Goal: Task Accomplishment & Management: Manage account settings

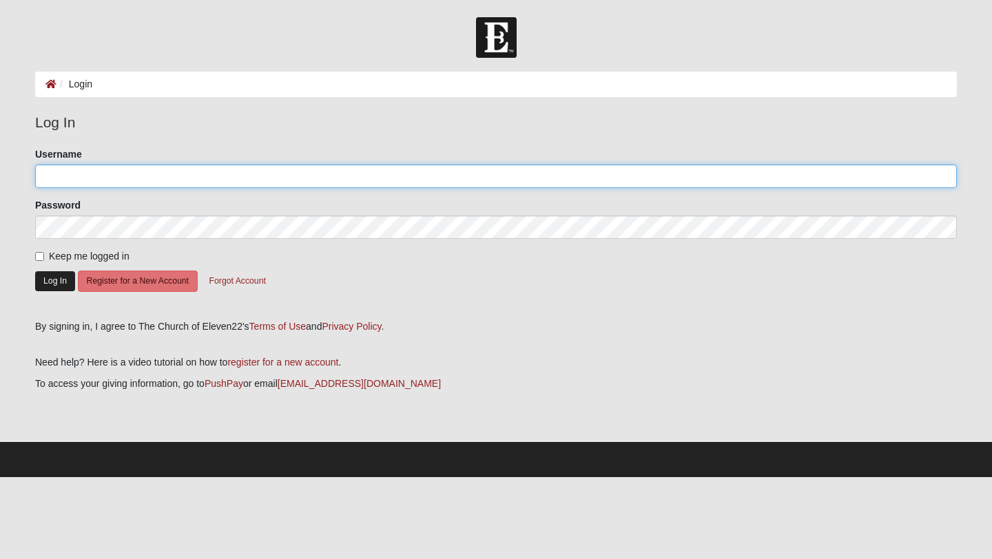
type input "pjflores"
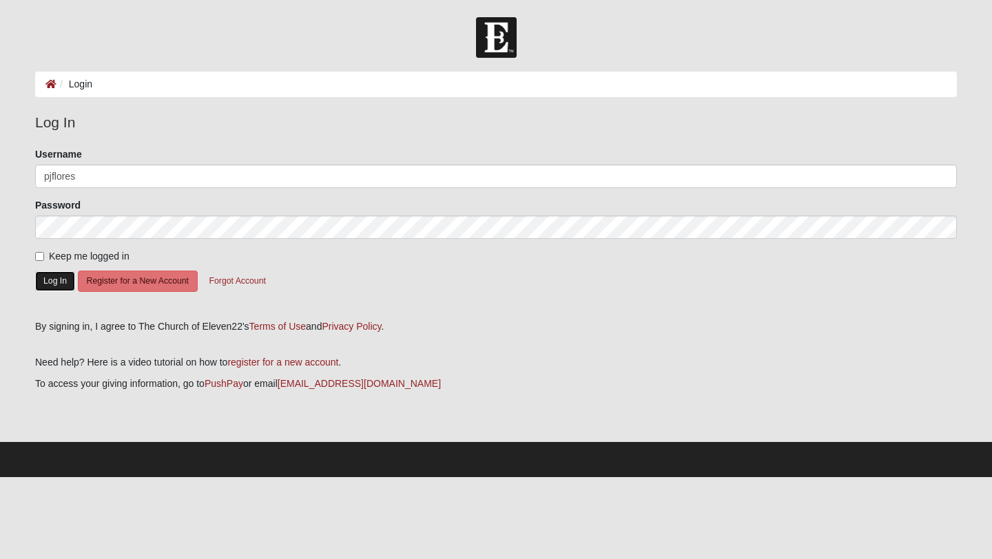
click at [60, 276] on button "Log In" at bounding box center [55, 281] width 40 height 20
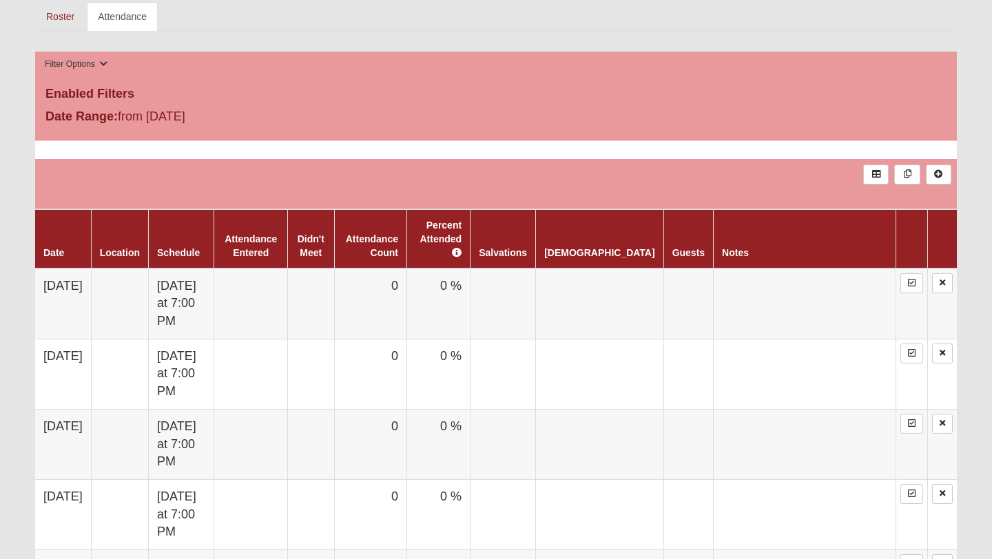
scroll to position [749, 0]
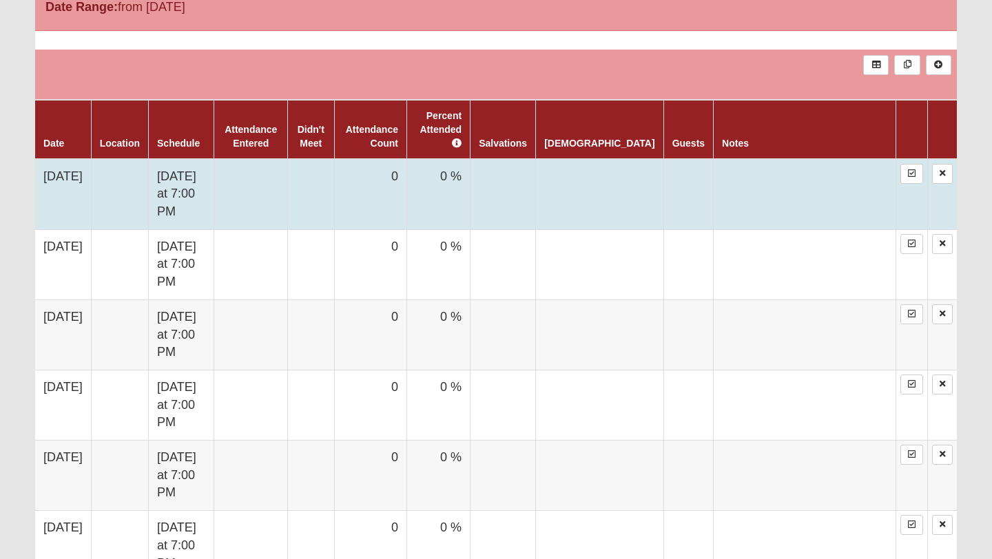
click at [148, 159] on td at bounding box center [119, 194] width 57 height 71
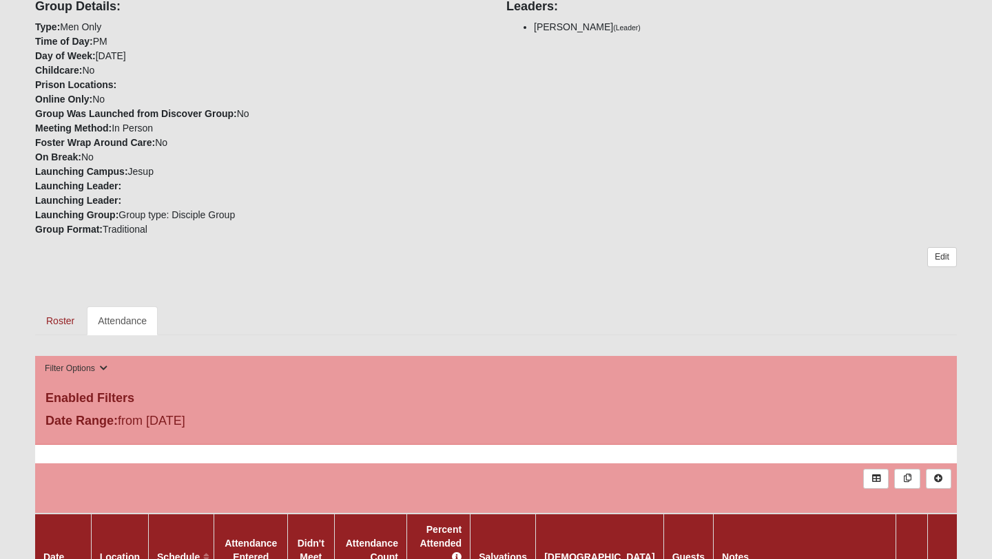
scroll to position [418, 0]
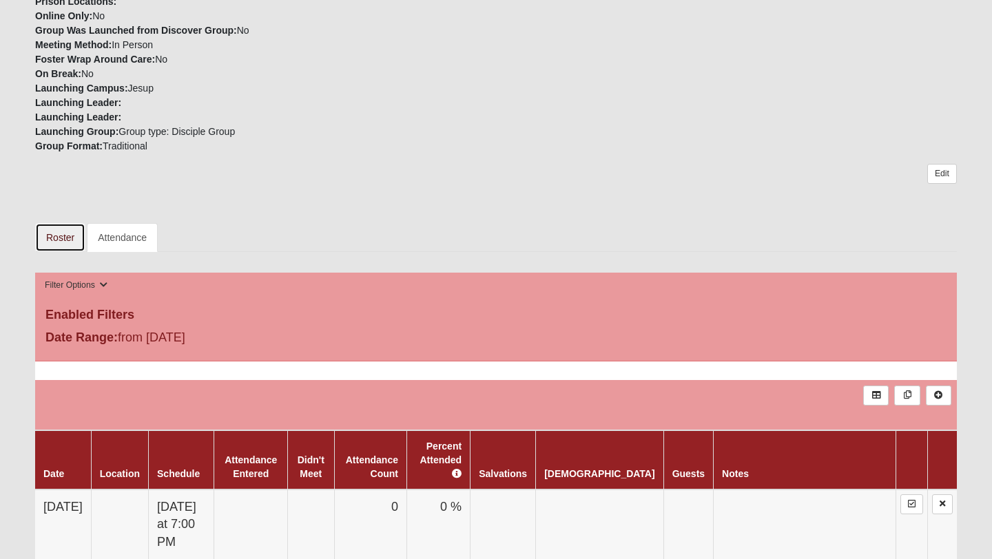
click at [59, 230] on link "Roster" at bounding box center [60, 237] width 50 height 29
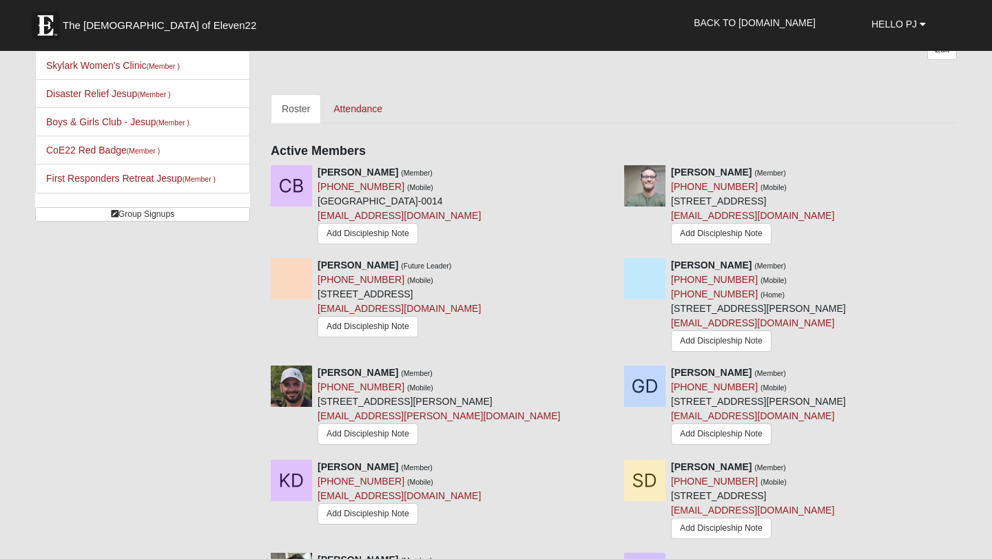
scroll to position [546, 0]
click at [605, 169] on icon at bounding box center [609, 172] width 10 height 10
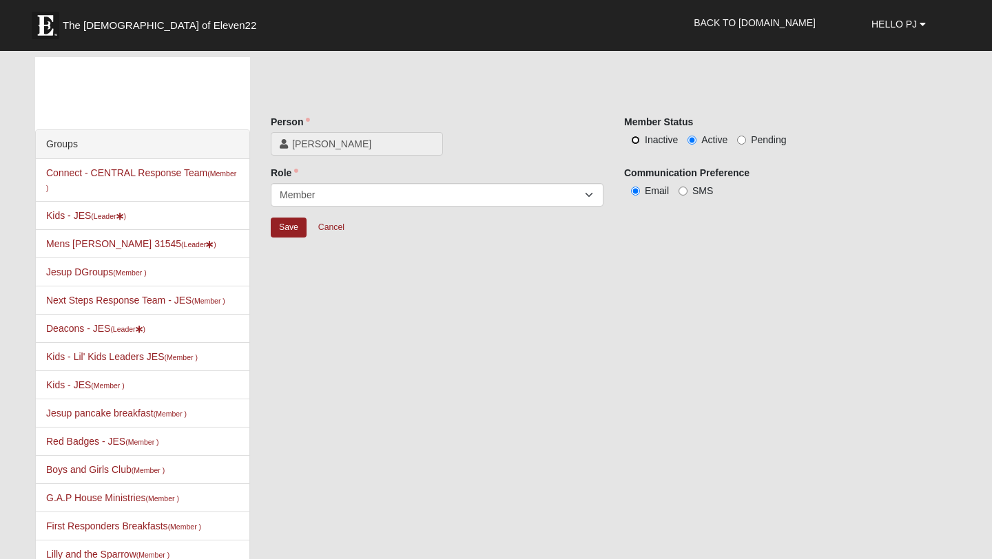
click at [636, 139] on input "Inactive" at bounding box center [635, 140] width 9 height 9
radio input "true"
click at [290, 222] on input "Save" at bounding box center [289, 228] width 36 height 20
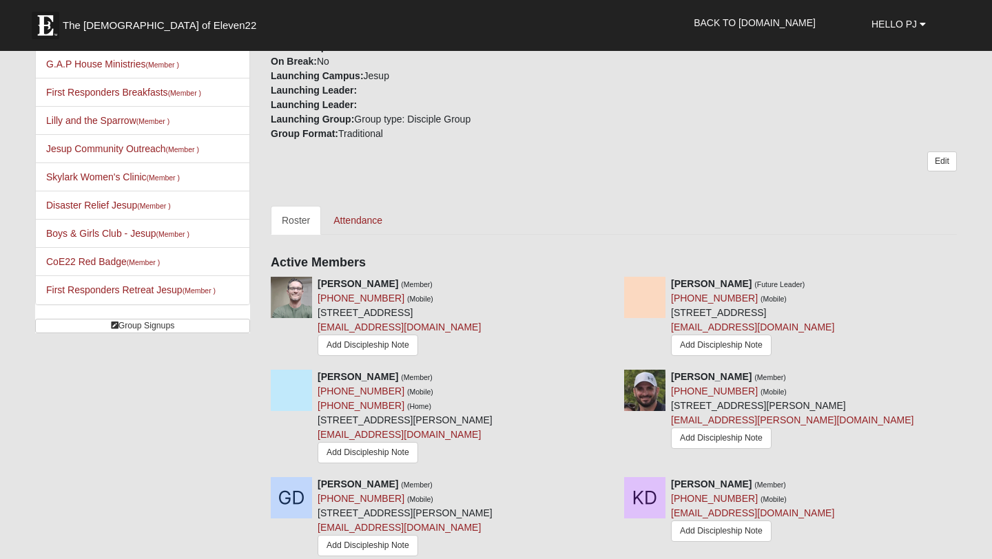
scroll to position [503, 0]
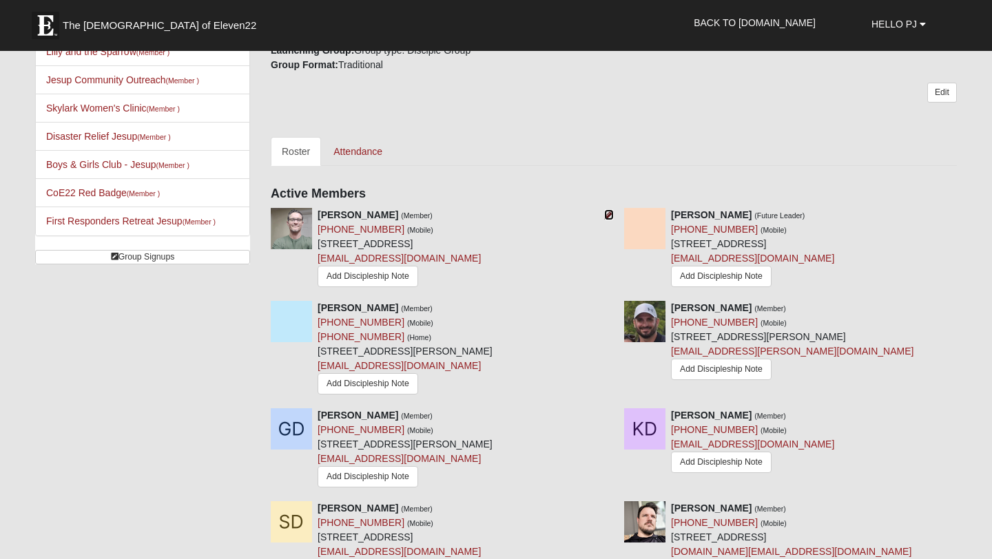
click at [607, 210] on icon at bounding box center [609, 215] width 10 height 10
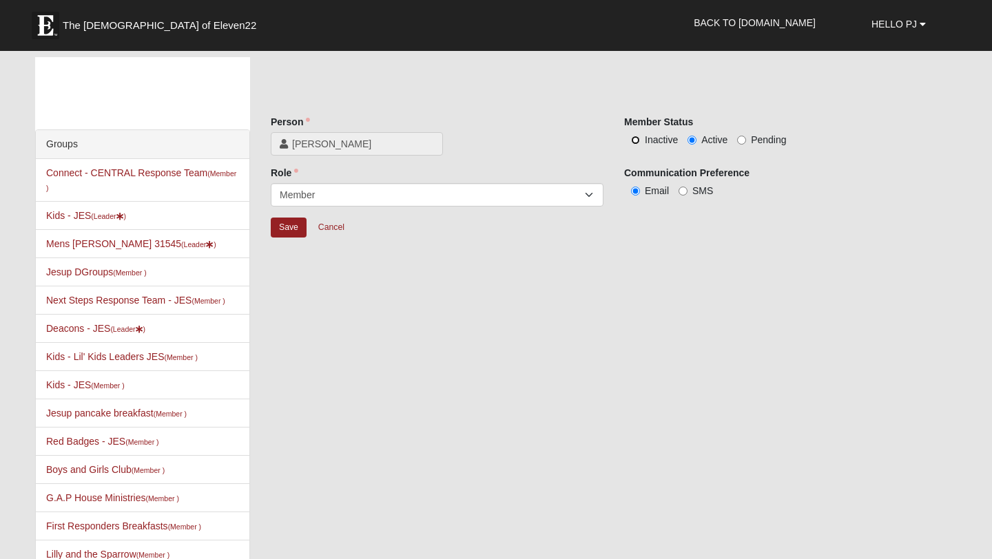
click at [635, 137] on input "Inactive" at bounding box center [635, 140] width 9 height 9
radio input "true"
click at [291, 229] on input "Save" at bounding box center [289, 228] width 36 height 20
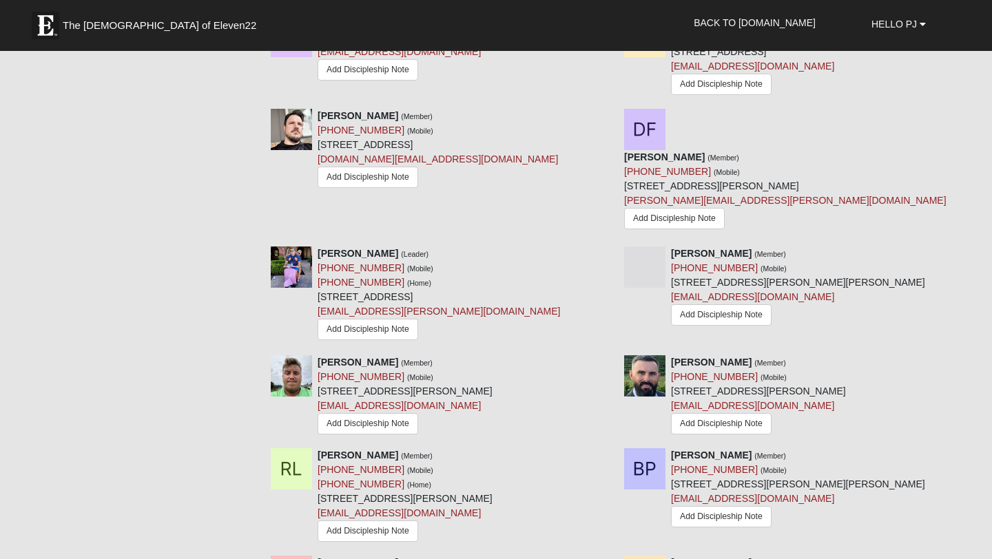
scroll to position [910, 0]
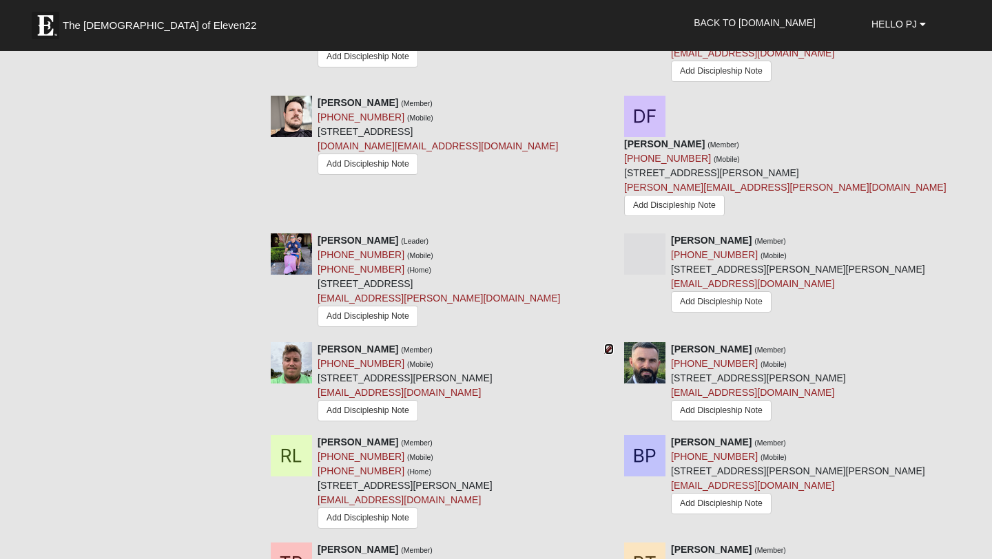
click at [611, 344] on icon at bounding box center [609, 349] width 10 height 10
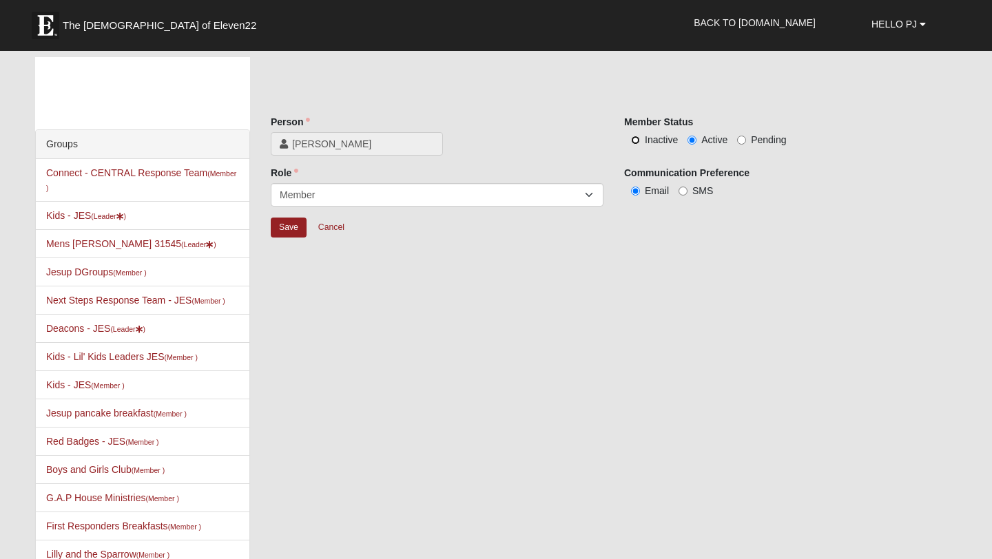
click at [634, 140] on input "Inactive" at bounding box center [635, 140] width 9 height 9
radio input "true"
click at [284, 222] on input "Save" at bounding box center [289, 228] width 36 height 20
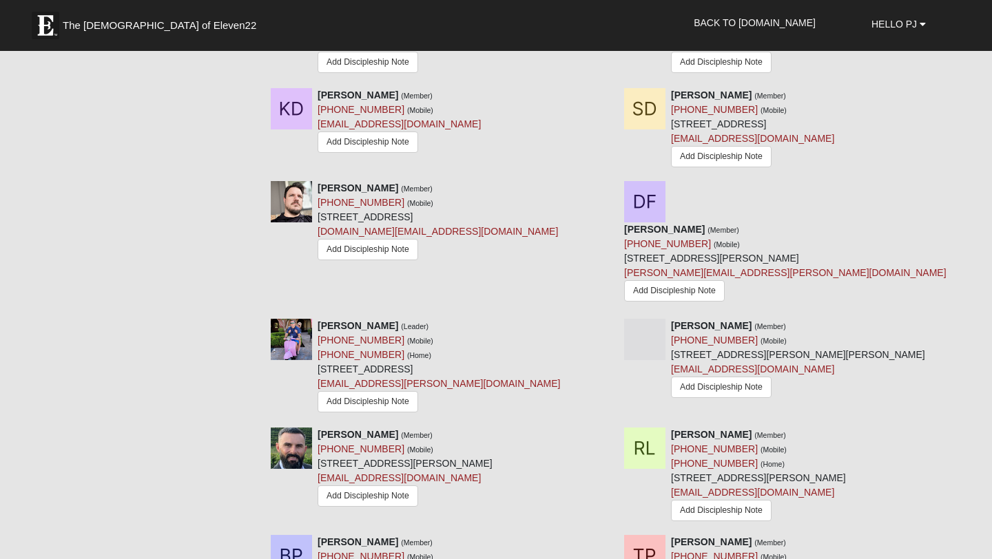
scroll to position [858, 0]
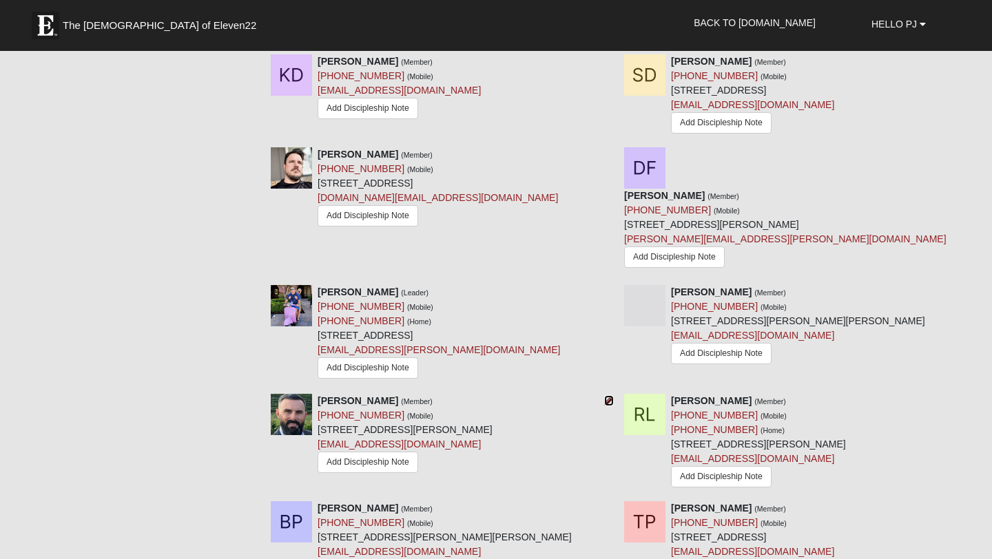
click at [609, 396] on icon at bounding box center [609, 401] width 10 height 10
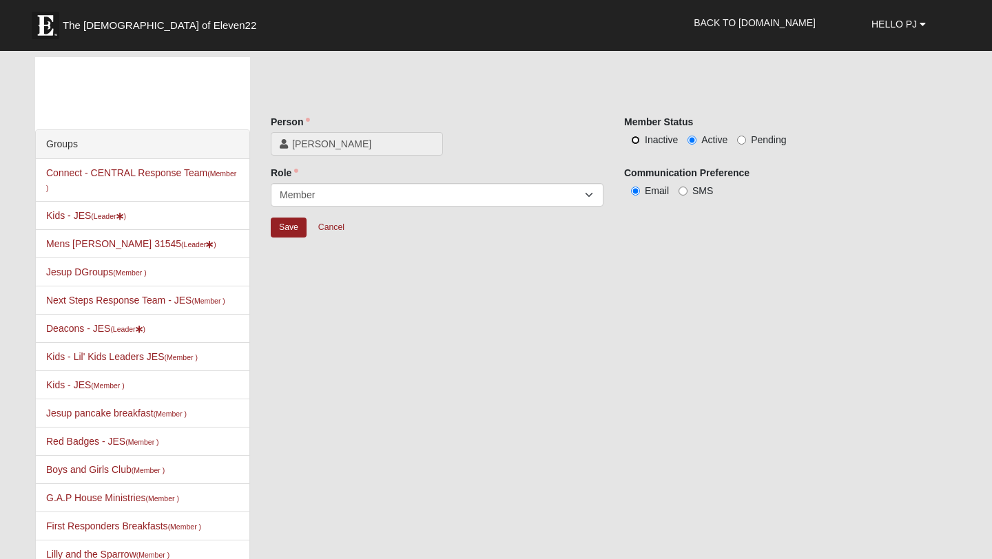
click at [636, 140] on input "Inactive" at bounding box center [635, 140] width 9 height 9
radio input "true"
click at [298, 229] on input "Save" at bounding box center [289, 228] width 36 height 20
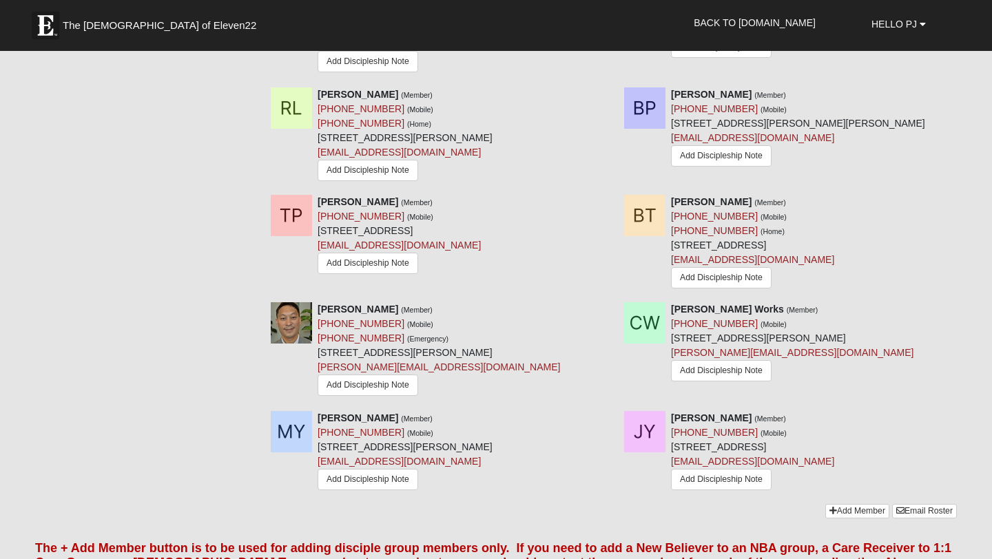
scroll to position [1135, 0]
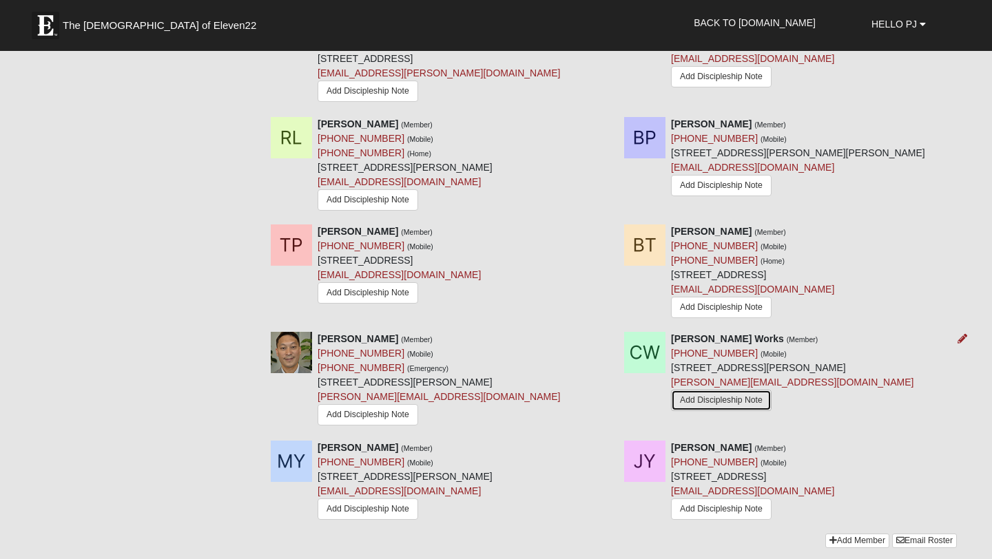
click at [747, 390] on link "Add Discipleship Note" at bounding box center [721, 400] width 101 height 21
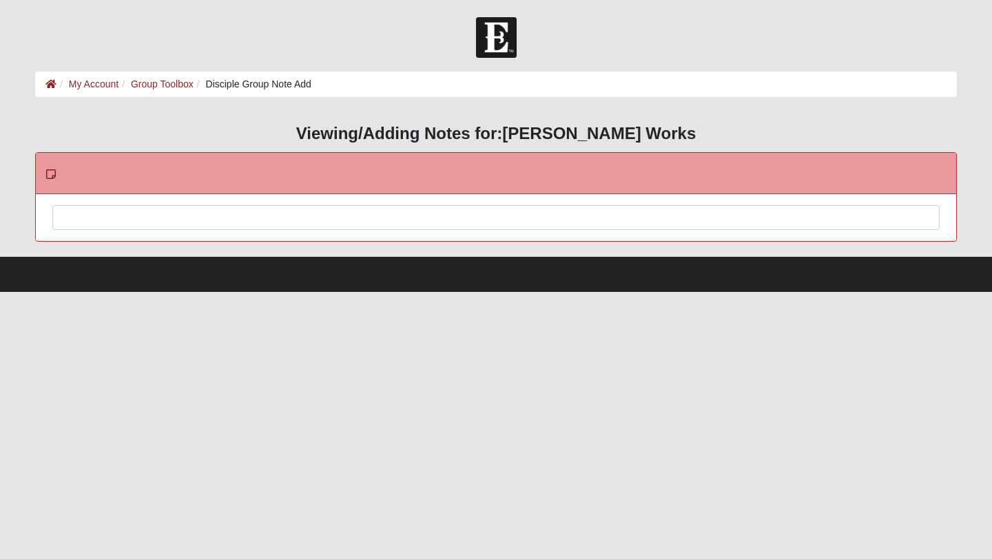
click at [258, 215] on div at bounding box center [496, 236] width 886 height 61
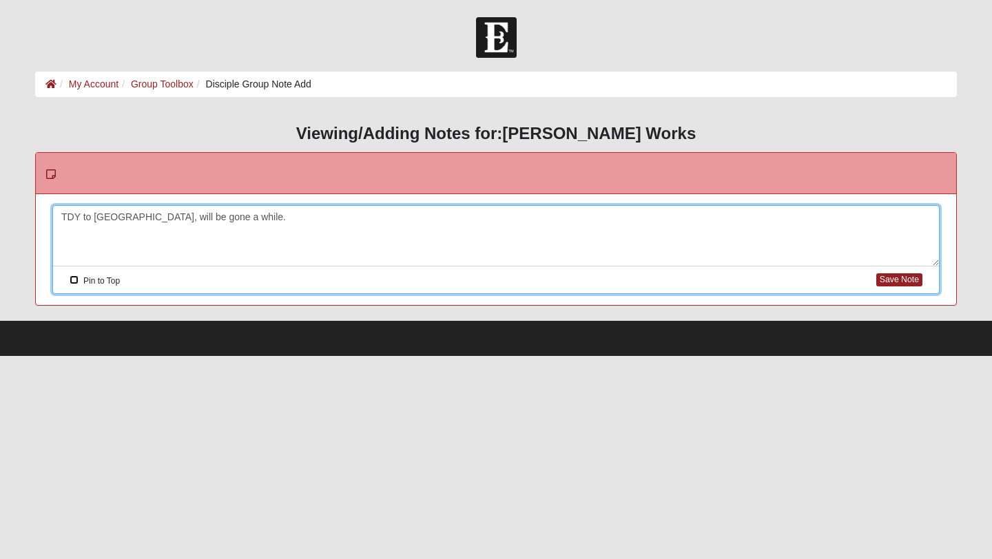
click at [74, 279] on input "Pin to Top" at bounding box center [74, 279] width 9 height 9
click at [899, 278] on button "Save Note" at bounding box center [899, 279] width 46 height 13
checkbox input "false"
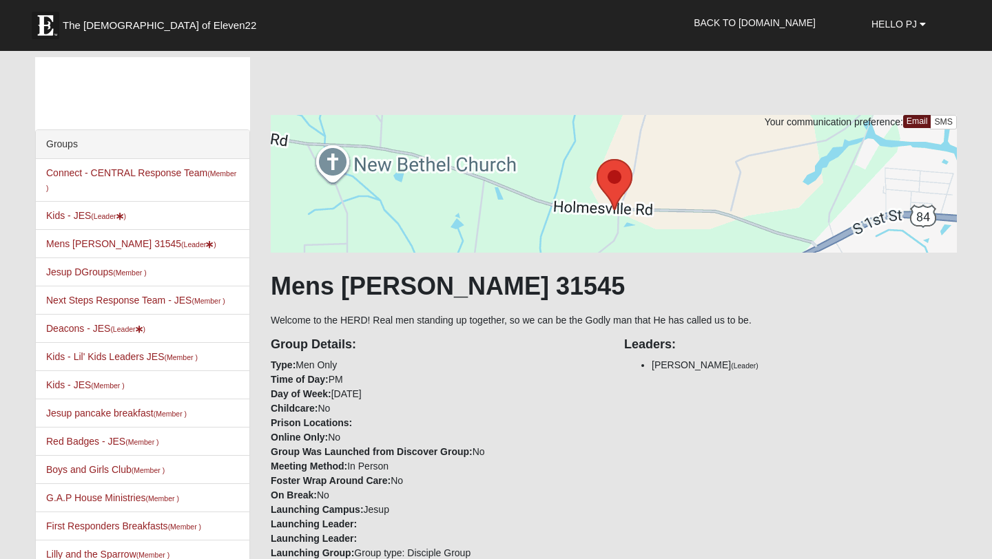
scroll to position [1135, 0]
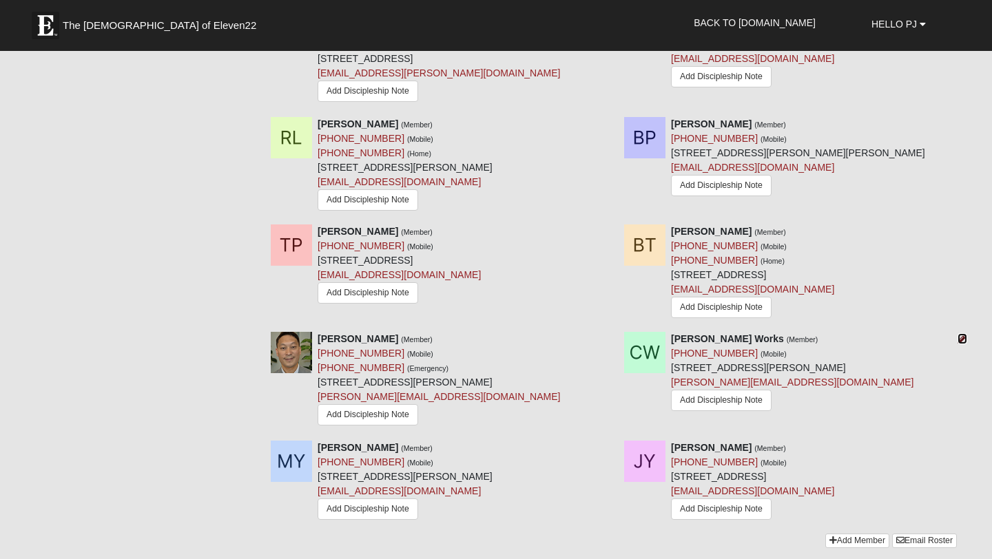
click at [961, 333] on link at bounding box center [962, 338] width 10 height 11
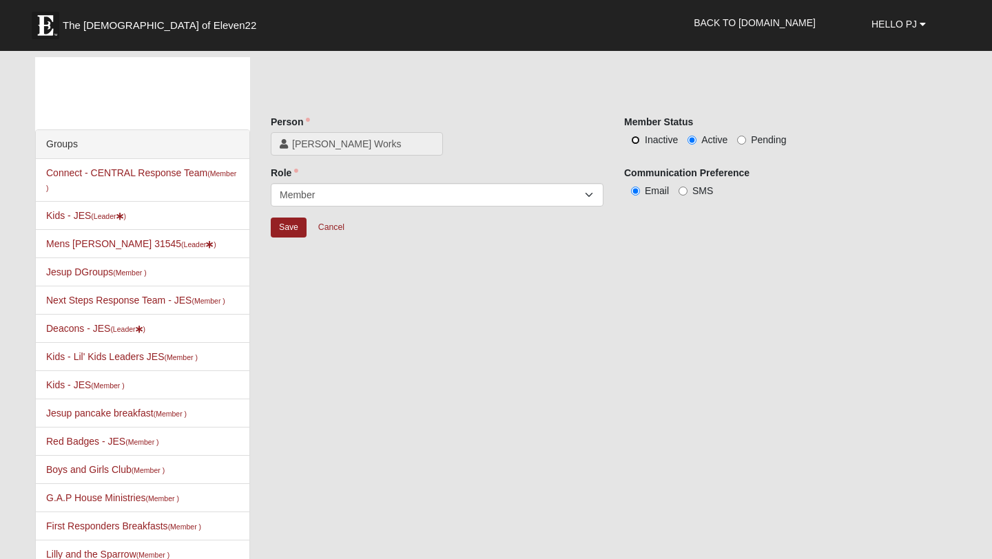
click at [636, 140] on input "Inactive" at bounding box center [635, 140] width 9 height 9
radio input "true"
click at [295, 223] on input "Save" at bounding box center [289, 228] width 36 height 20
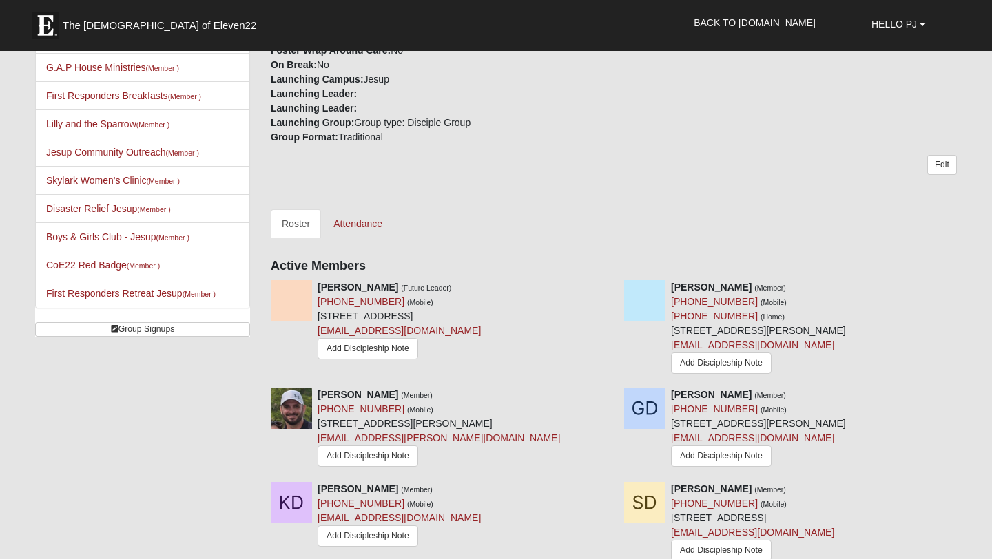
scroll to position [593, 0]
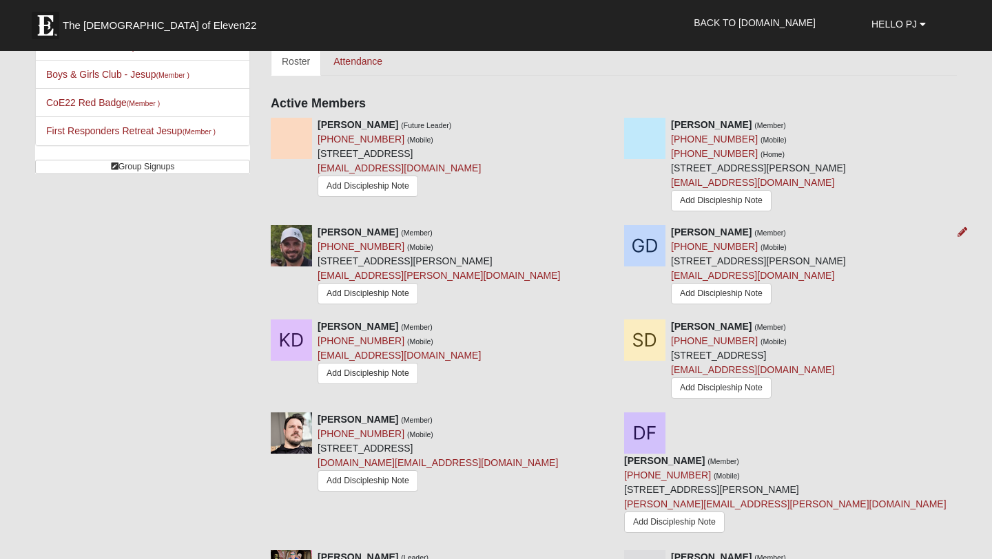
drag, startPoint x: 952, startPoint y: 230, endPoint x: 937, endPoint y: 230, distance: 15.8
click at [952, 230] on div at bounding box center [959, 232] width 15 height 14
click at [959, 231] on icon at bounding box center [962, 232] width 10 height 10
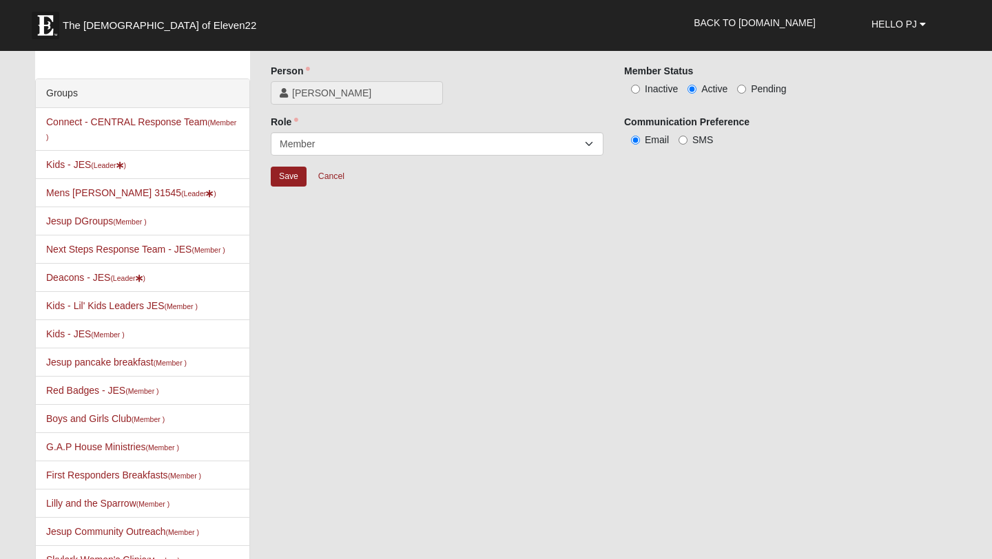
scroll to position [43, 0]
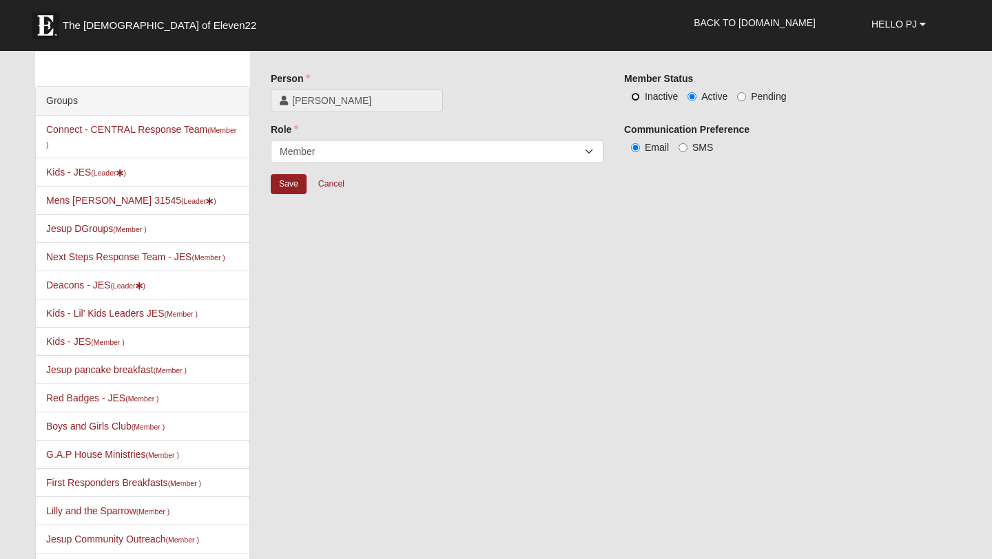
click at [634, 98] on input "Inactive" at bounding box center [635, 96] width 9 height 9
radio input "true"
click at [296, 178] on input "Save" at bounding box center [289, 184] width 36 height 20
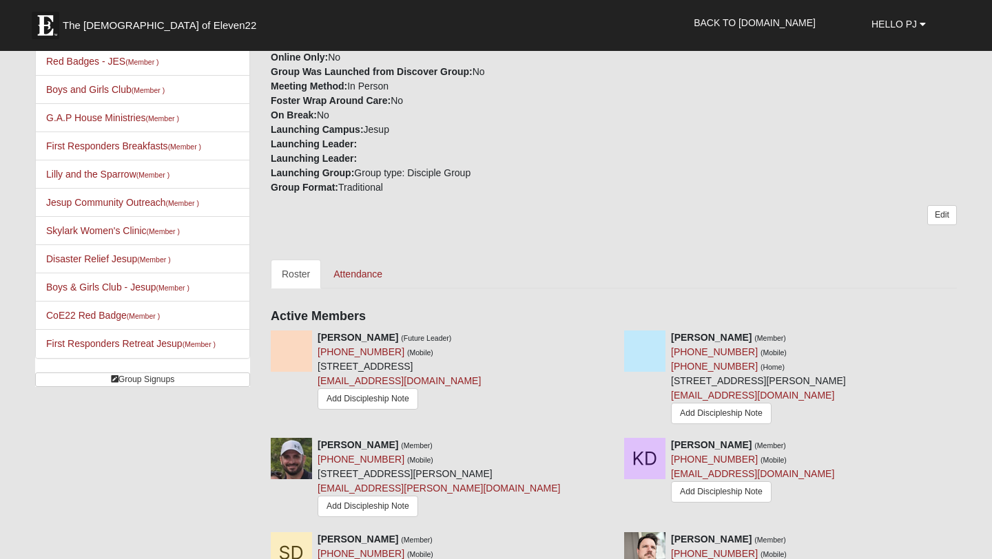
scroll to position [387, 0]
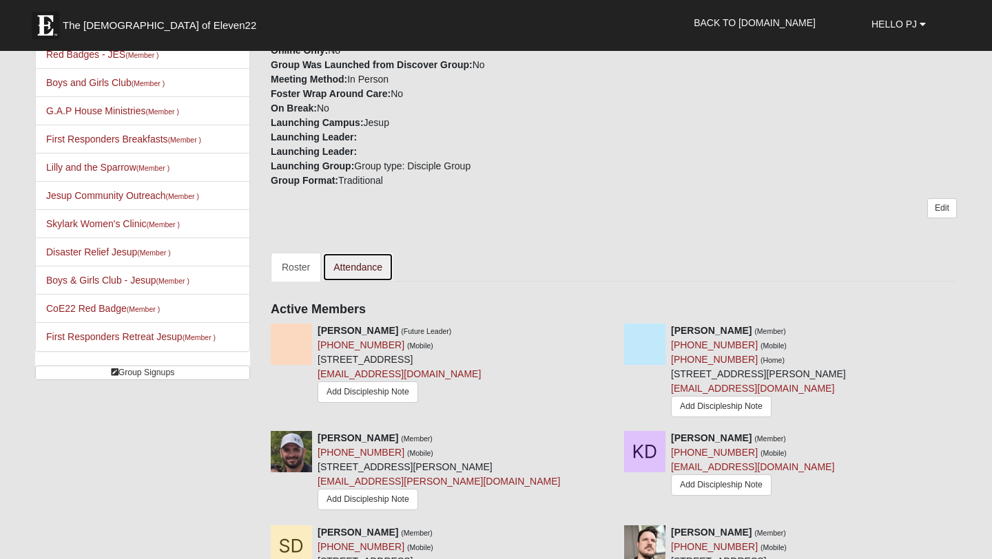
click at [365, 259] on link "Attendance" at bounding box center [357, 267] width 71 height 29
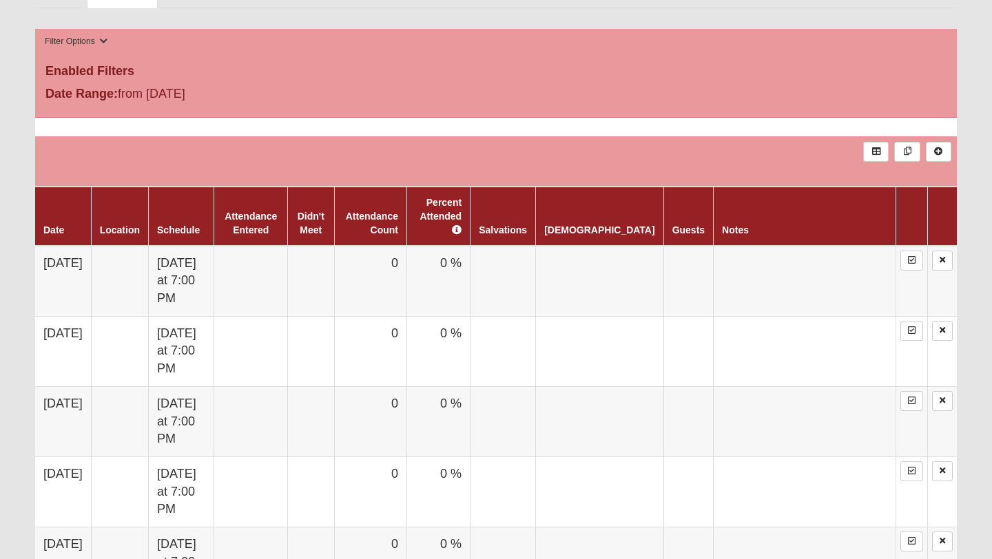
scroll to position [668, 0]
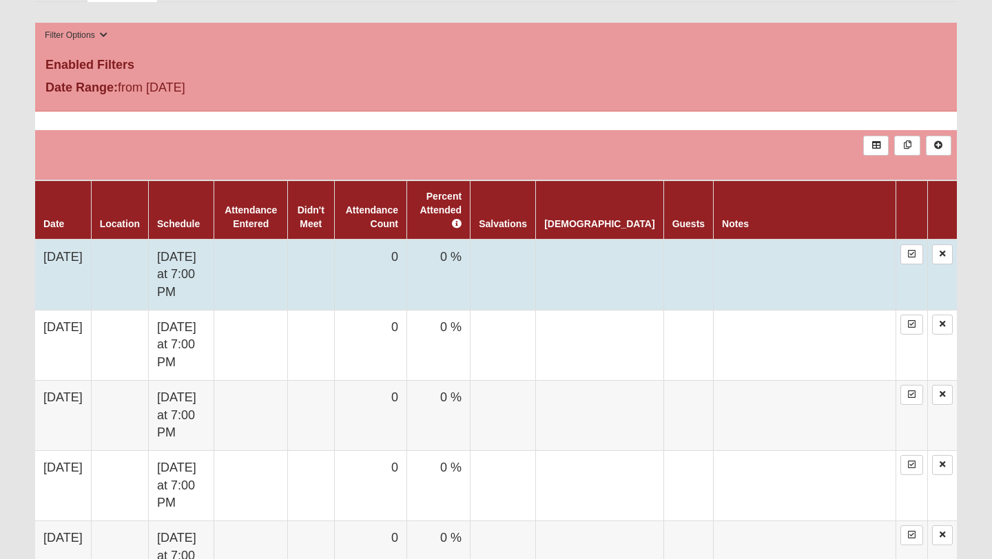
click at [288, 244] on td at bounding box center [251, 275] width 74 height 71
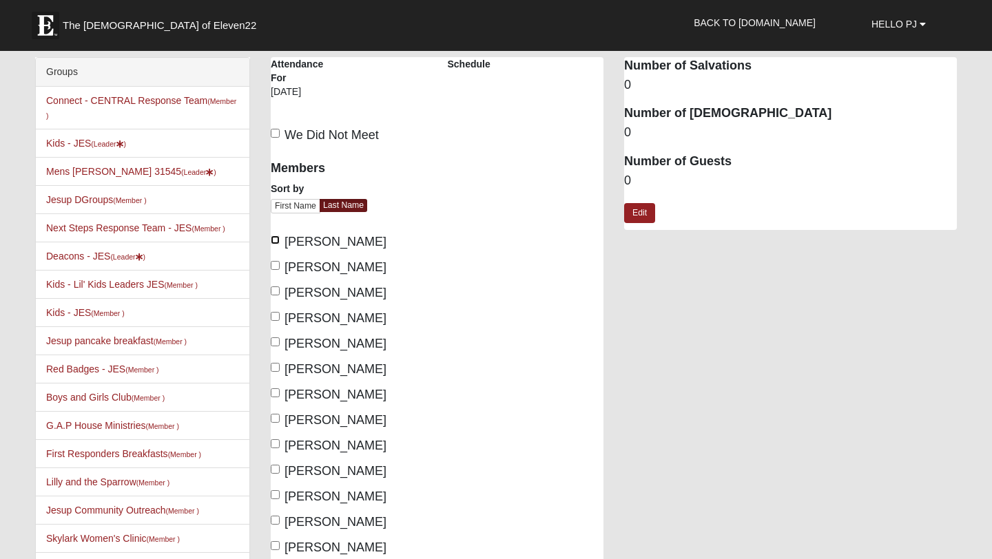
click at [275, 236] on input "[PERSON_NAME]" at bounding box center [275, 240] width 9 height 9
checkbox input "true"
click at [273, 262] on input "[PERSON_NAME]" at bounding box center [275, 265] width 9 height 9
checkbox input "true"
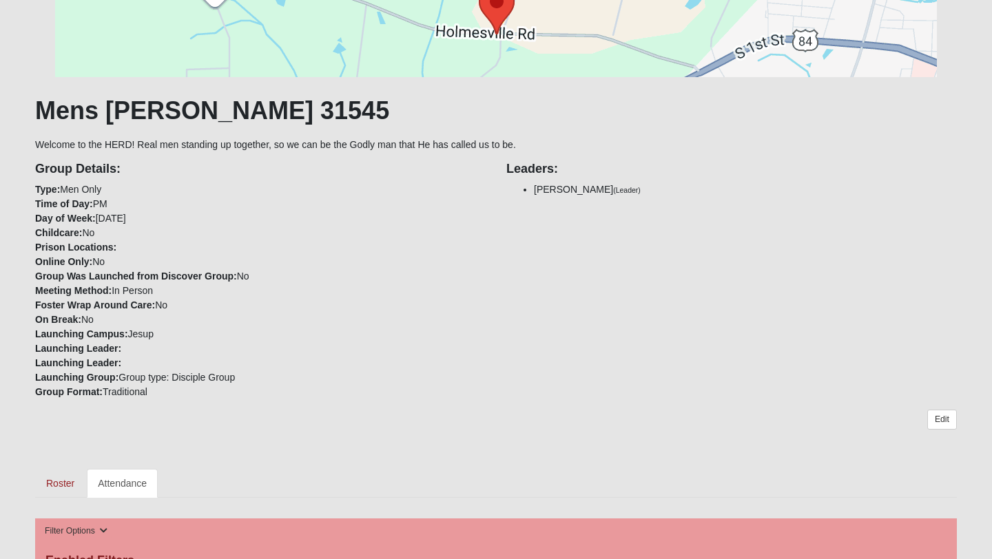
scroll to position [302, 0]
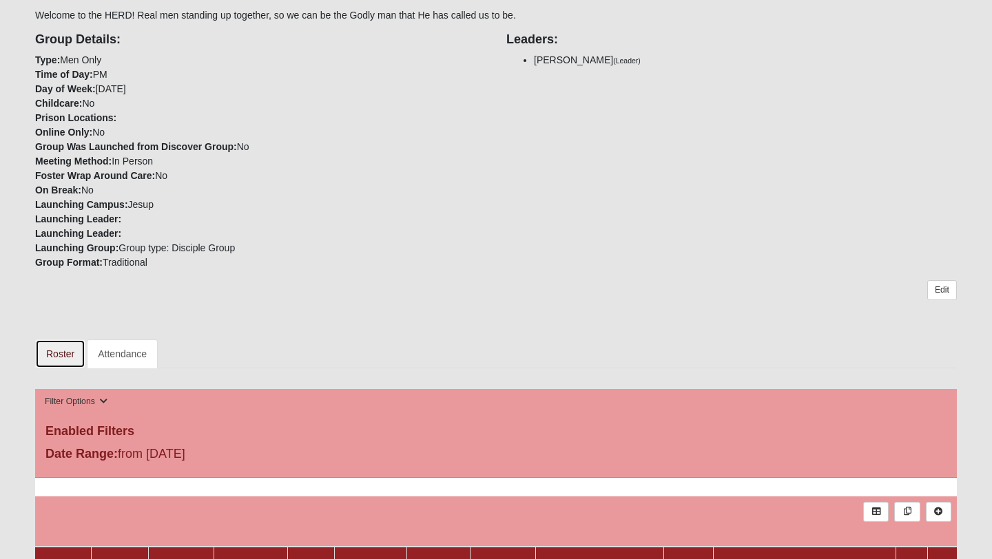
click at [53, 350] on link "Roster" at bounding box center [60, 353] width 50 height 29
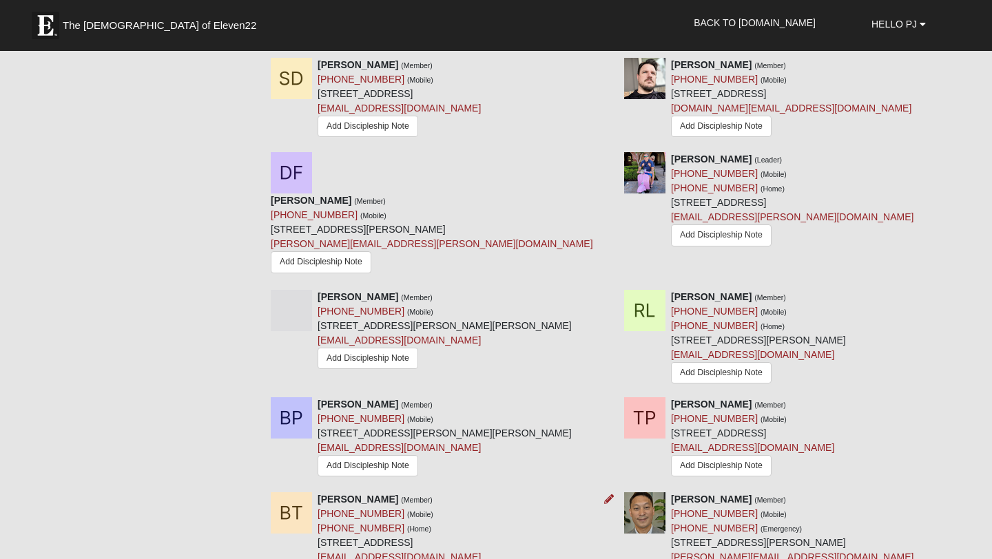
scroll to position [836, 0]
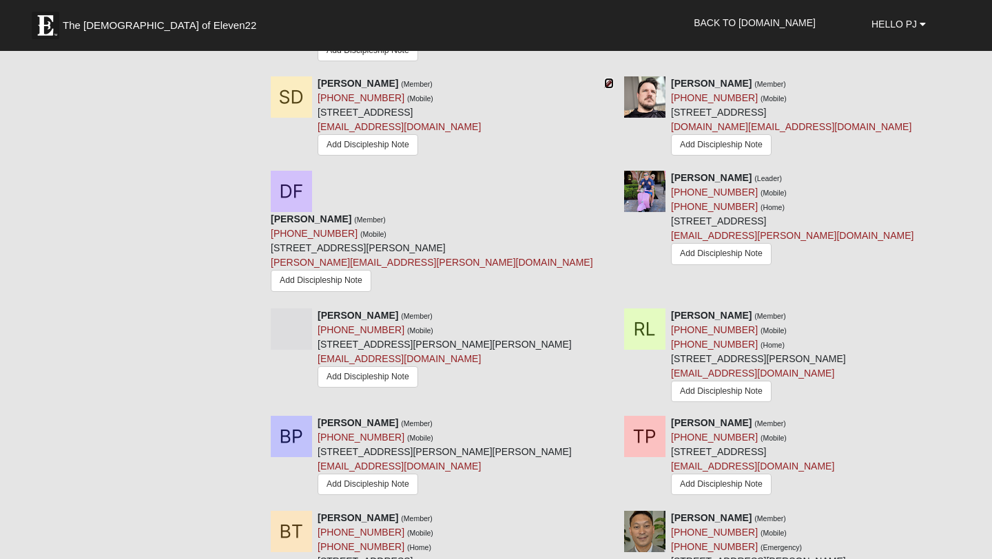
click at [609, 83] on icon at bounding box center [609, 84] width 10 height 10
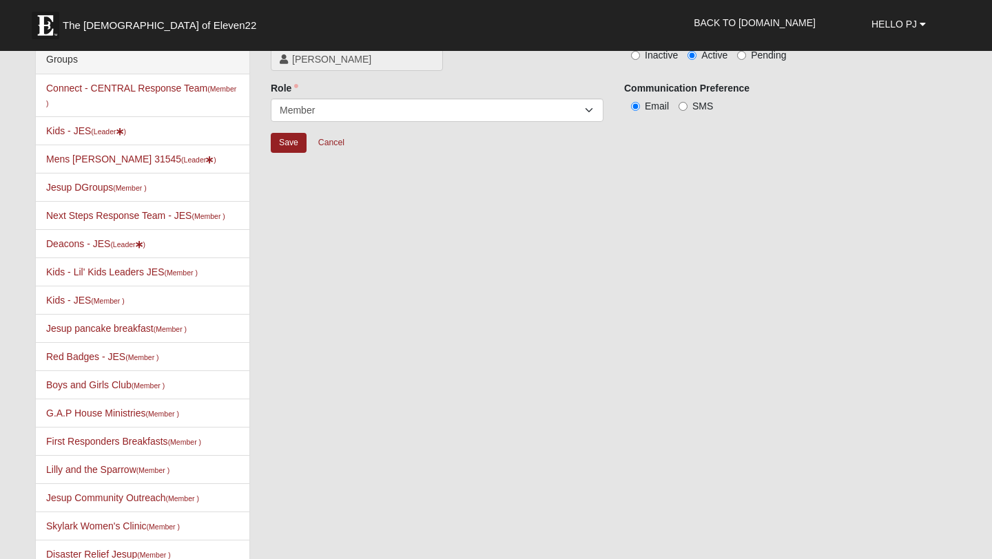
scroll to position [34, 0]
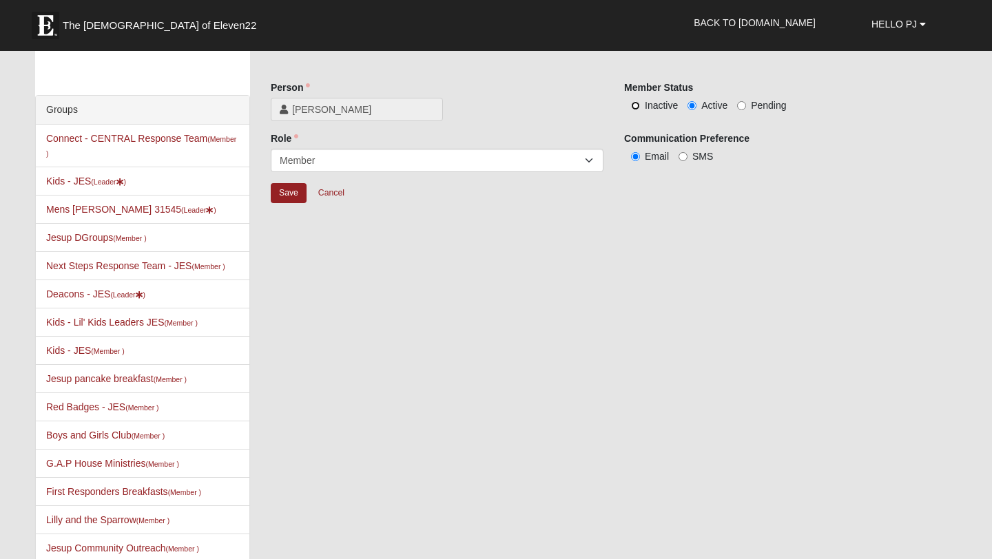
click at [636, 103] on input "Inactive" at bounding box center [635, 105] width 9 height 9
radio input "true"
click at [276, 190] on input "Save" at bounding box center [289, 193] width 36 height 20
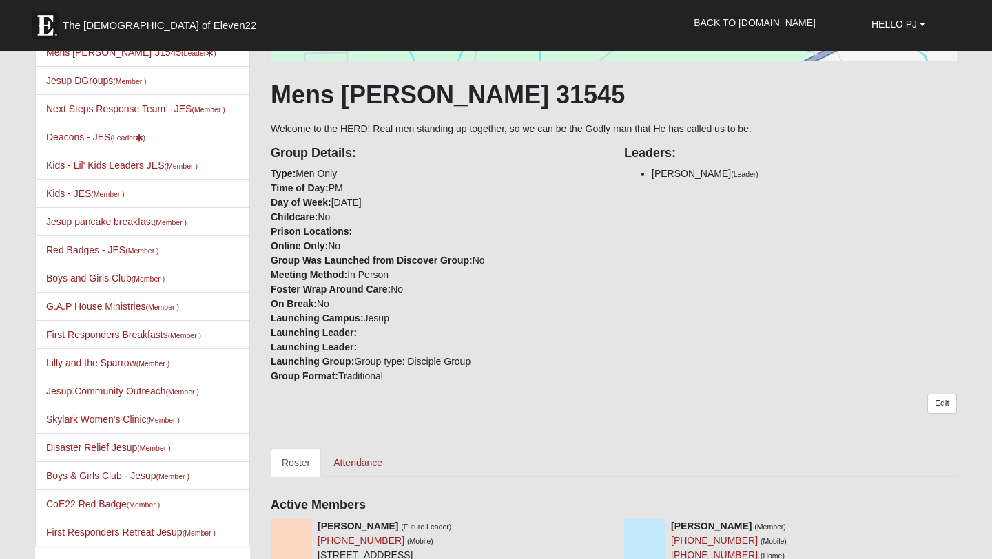
scroll to position [0, 0]
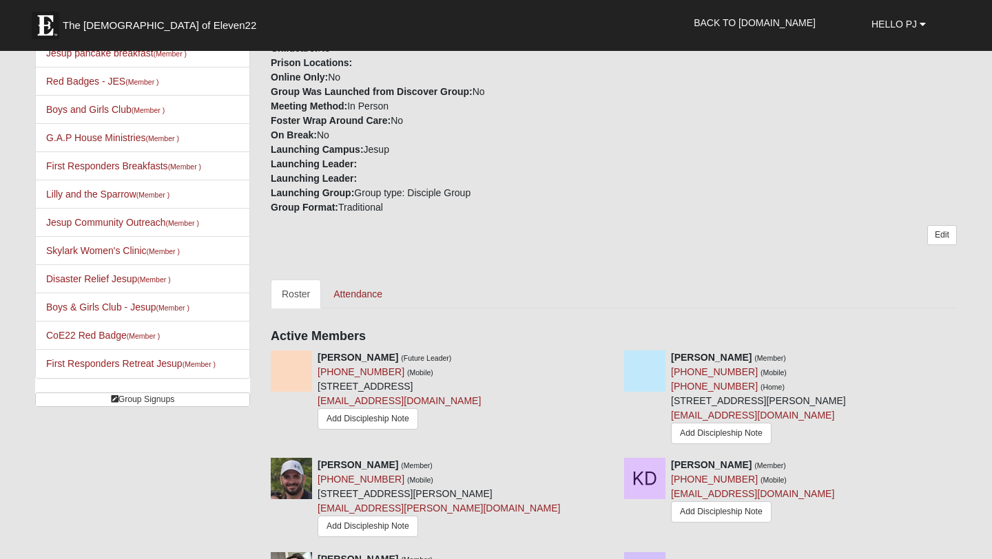
scroll to position [361, 0]
click at [376, 293] on link "Attendance" at bounding box center [357, 293] width 71 height 29
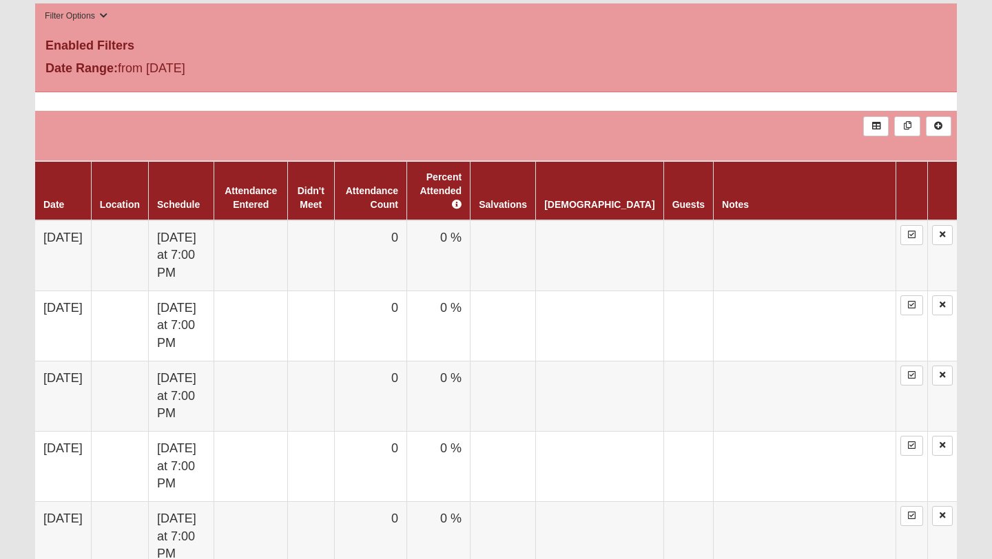
scroll to position [714, 0]
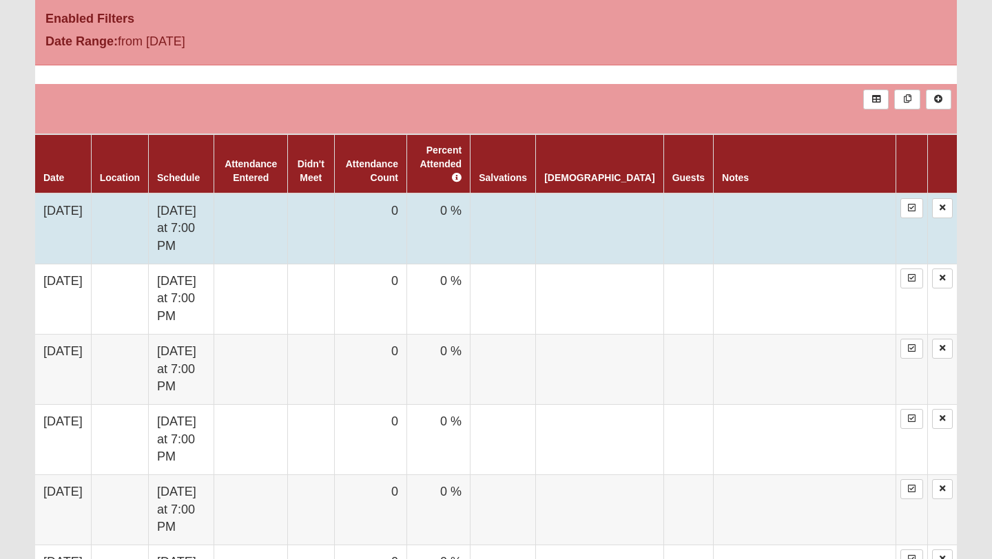
click at [335, 220] on td at bounding box center [311, 228] width 47 height 71
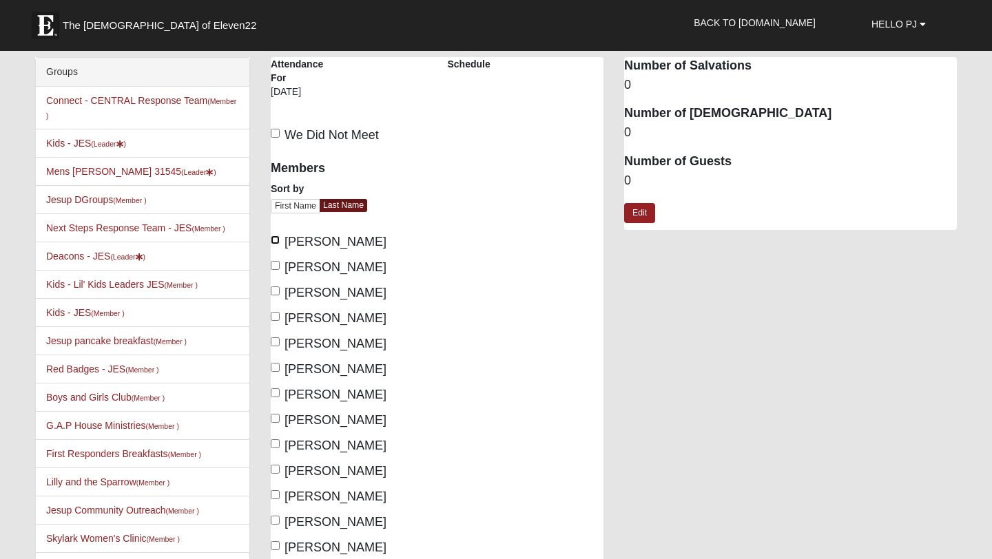
click at [278, 240] on input "[PERSON_NAME]" at bounding box center [275, 240] width 9 height 9
checkbox input "true"
click at [274, 266] on input "[PERSON_NAME]" at bounding box center [275, 265] width 9 height 9
checkbox input "true"
click at [274, 388] on input "[PERSON_NAME]" at bounding box center [275, 392] width 9 height 9
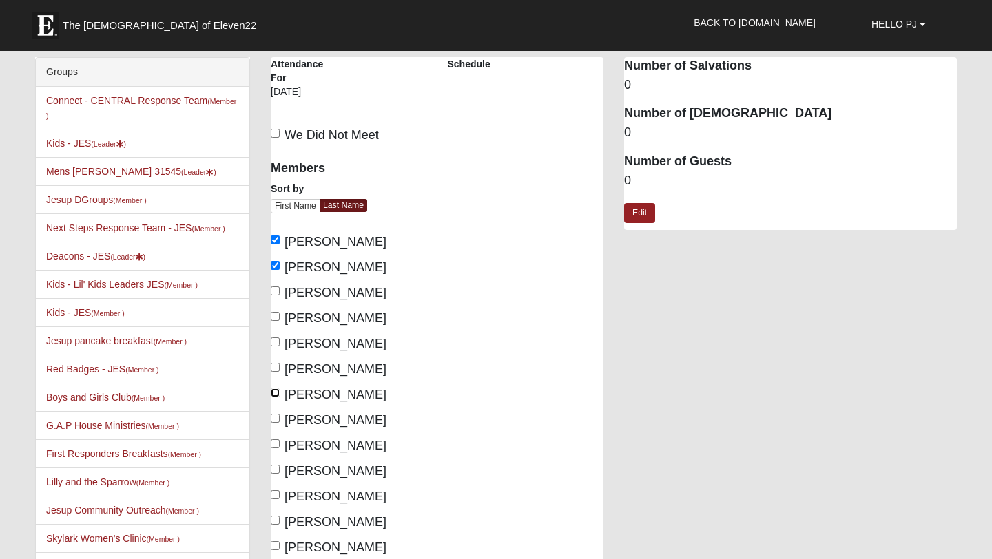
checkbox input "true"
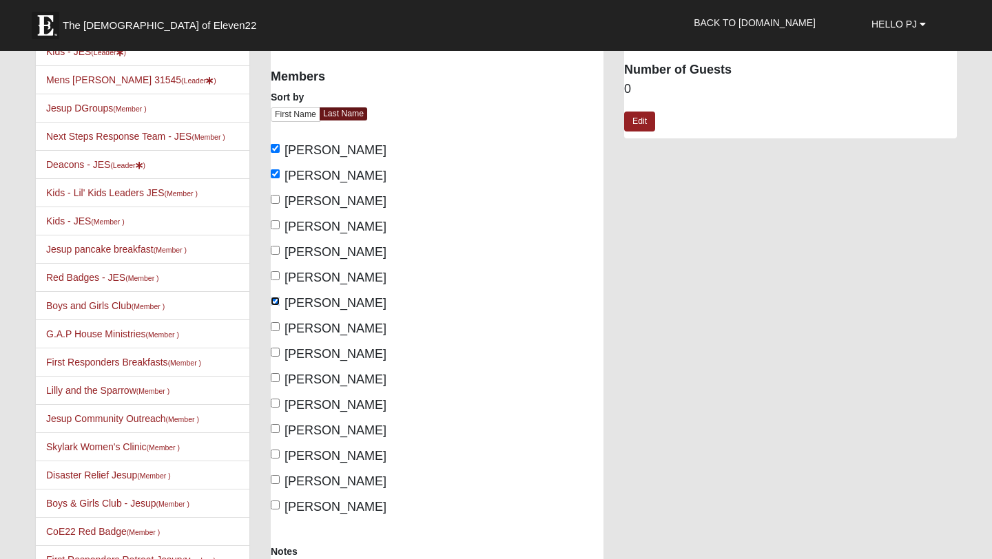
scroll to position [96, 0]
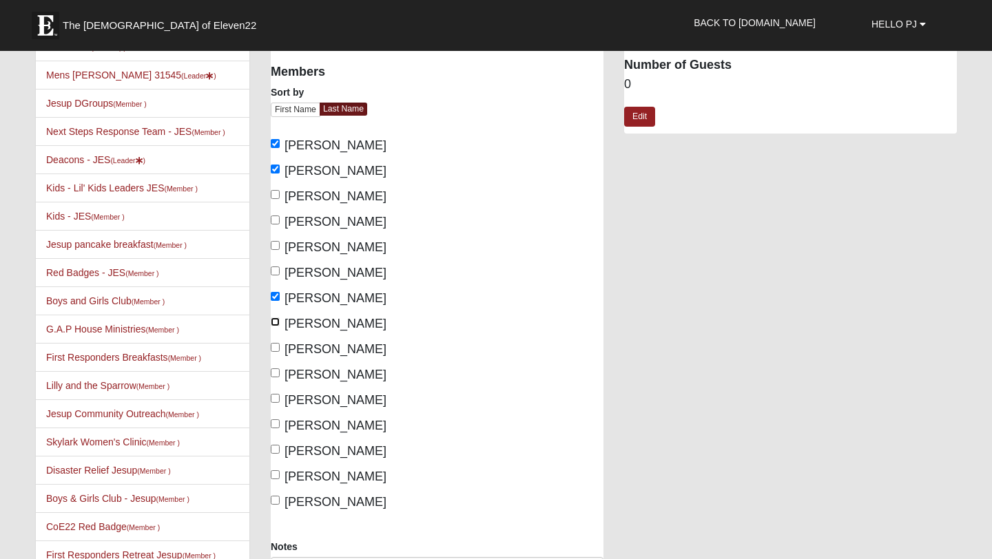
click at [276, 321] on input "Flores, Scott" at bounding box center [275, 321] width 9 height 9
checkbox input "true"
click at [275, 346] on input "Leyva, Robert" at bounding box center [275, 347] width 9 height 9
checkbox input "true"
click at [278, 395] on input "Petersheim, Trevor" at bounding box center [275, 398] width 9 height 9
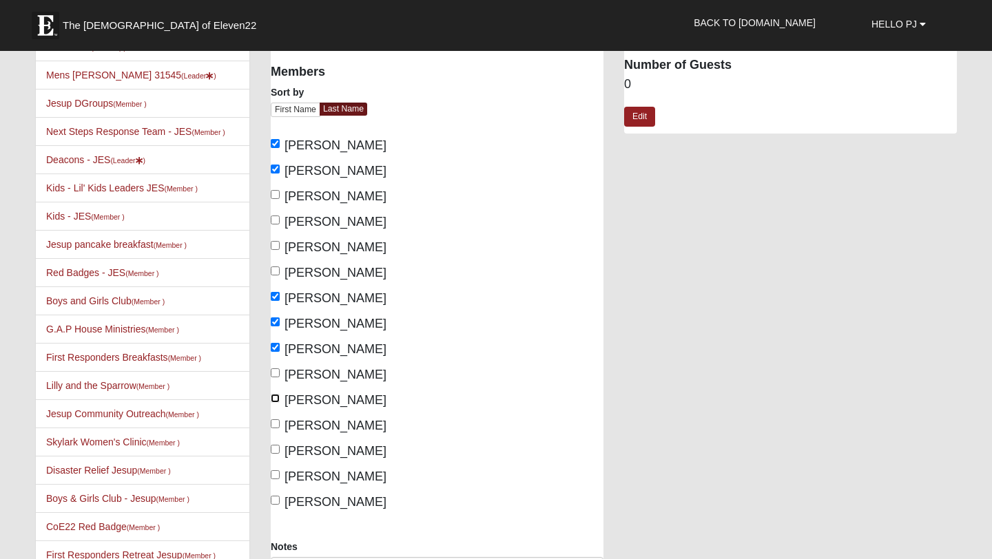
checkbox input "true"
click at [276, 496] on input "Young, Jason" at bounding box center [275, 500] width 9 height 9
checkbox input "true"
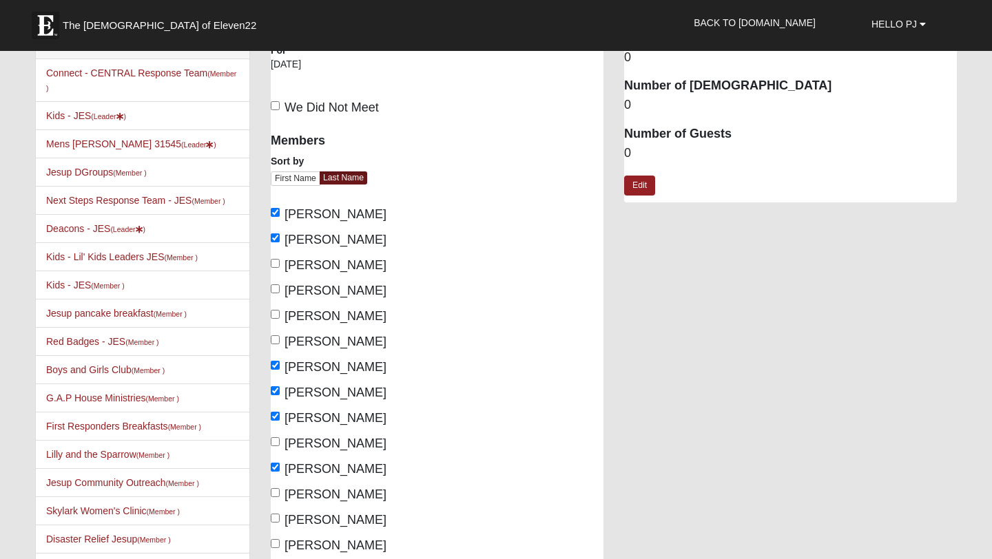
scroll to position [31, 0]
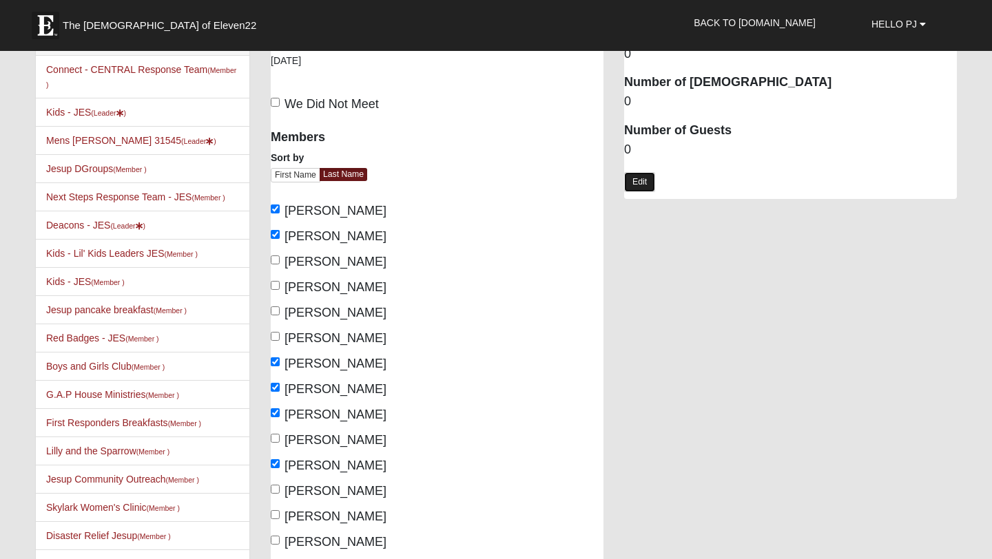
click at [647, 178] on link "Edit" at bounding box center [639, 182] width 31 height 20
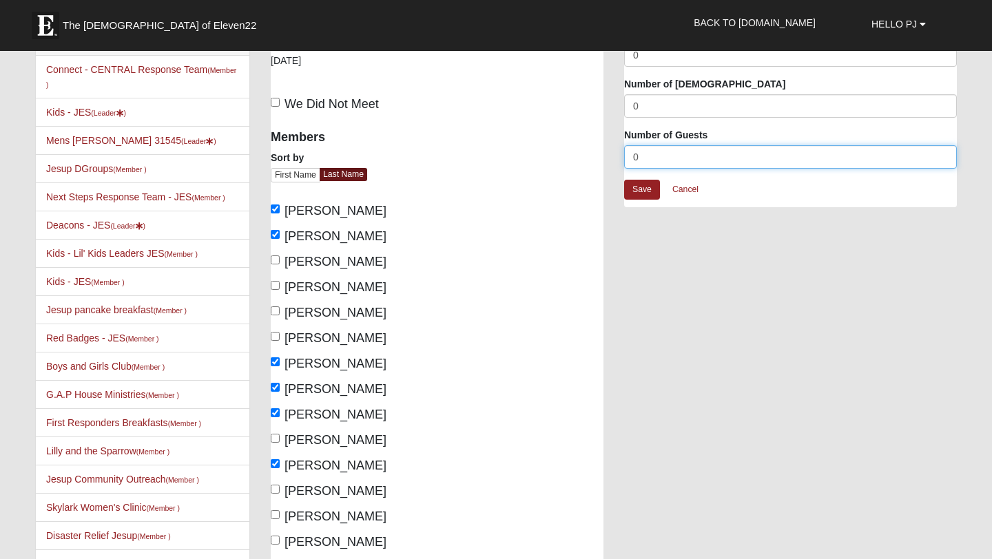
click at [649, 158] on input "0" at bounding box center [790, 156] width 333 height 23
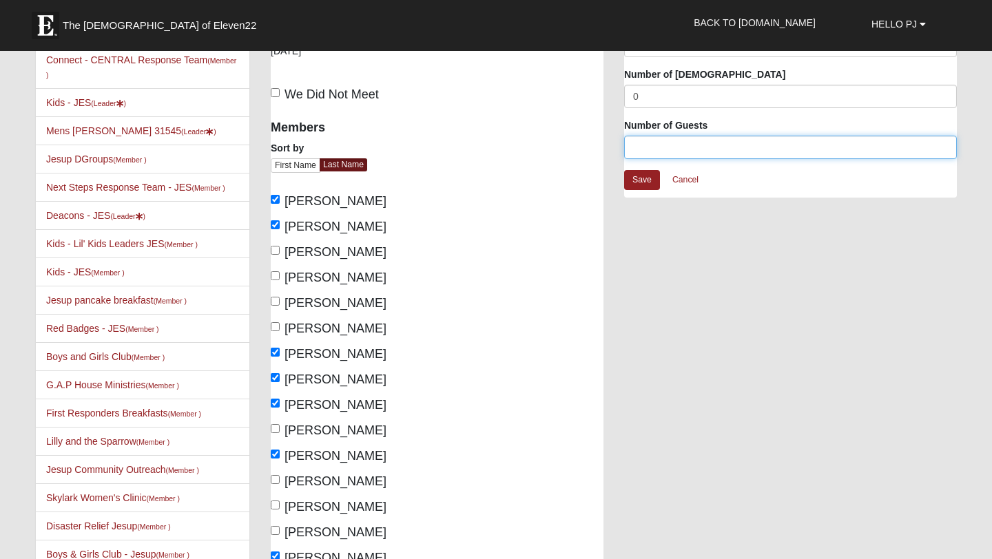
scroll to position [0, 0]
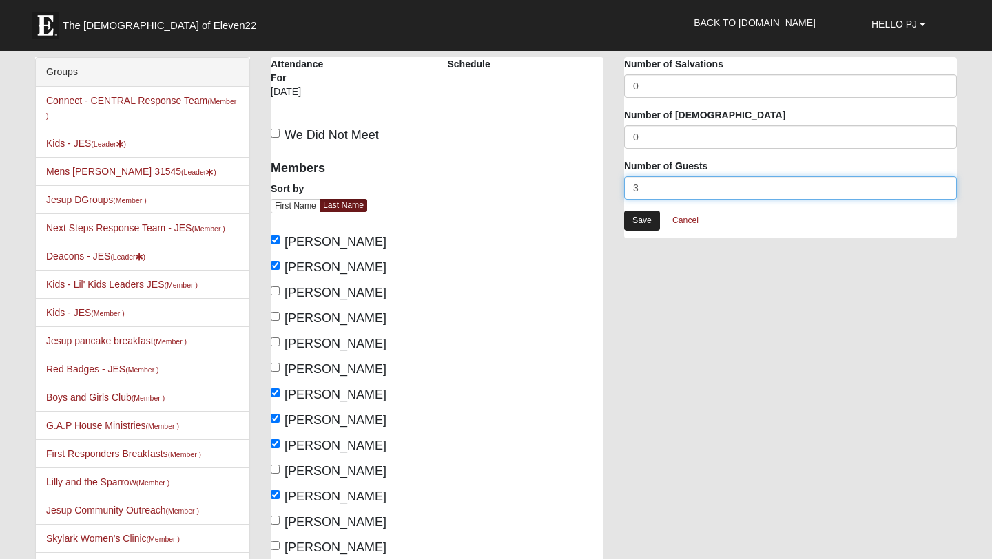
type input "3"
click at [635, 222] on link "Save" at bounding box center [642, 221] width 36 height 20
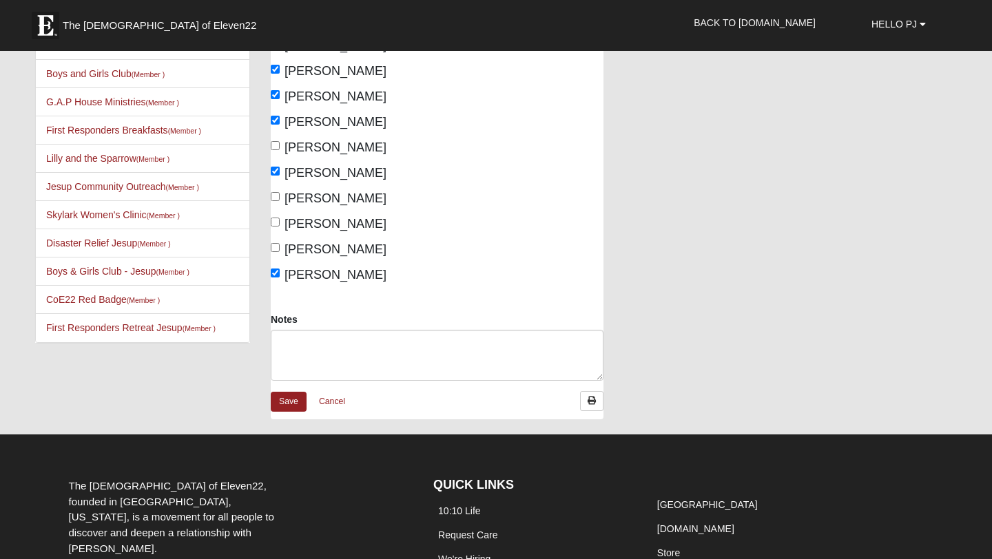
scroll to position [342, 0]
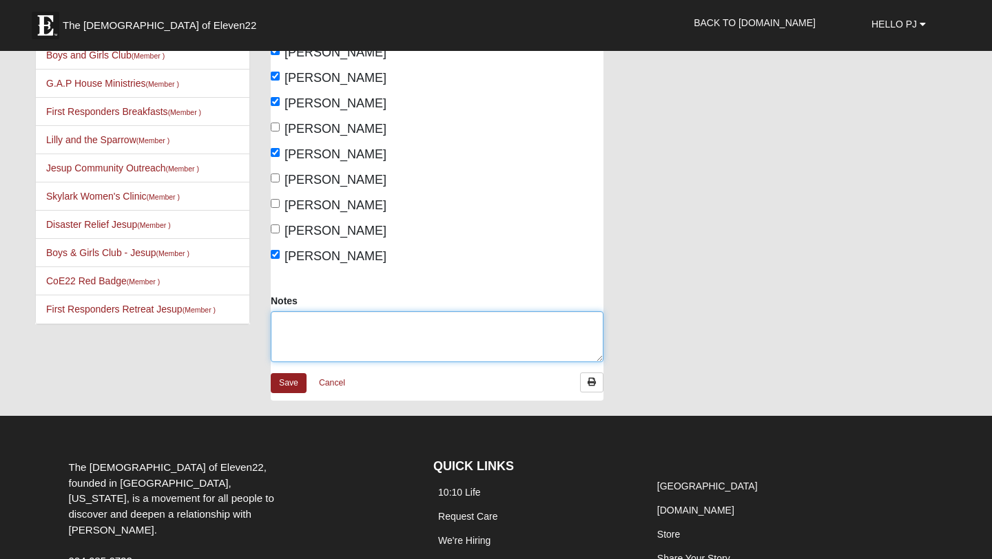
click at [307, 331] on textarea "Notes" at bounding box center [437, 336] width 333 height 51
click at [388, 319] on textarea "Doug Jesse, and Malcom, possibly Ben Bowe" at bounding box center [437, 336] width 333 height 51
click at [480, 324] on textarea "Doug Jesse, and Malcom, possibly Ben Bowe" at bounding box center [437, 336] width 333 height 51
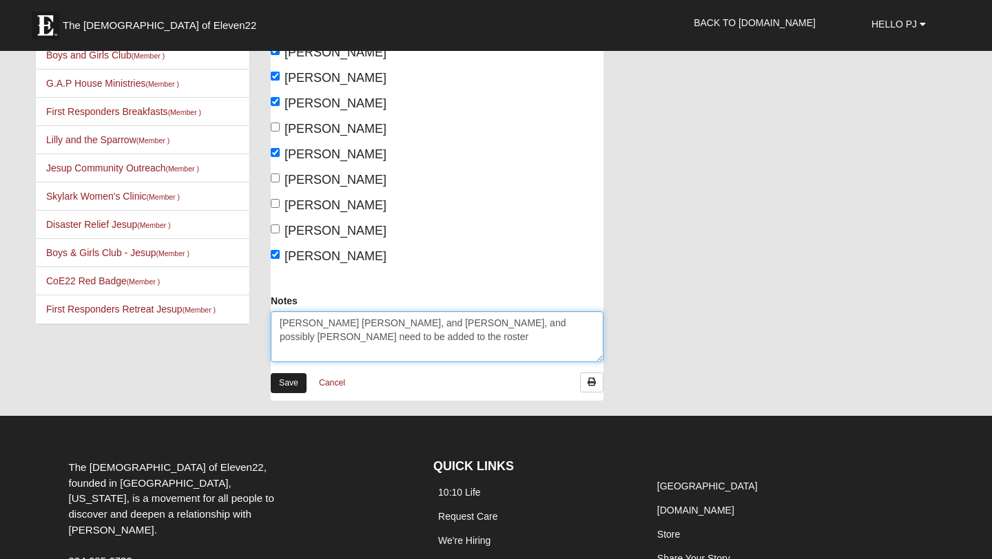
type textarea "[PERSON_NAME] [PERSON_NAME], and [PERSON_NAME], and possibly [PERSON_NAME] need…"
click at [291, 382] on link "Save" at bounding box center [289, 383] width 36 height 20
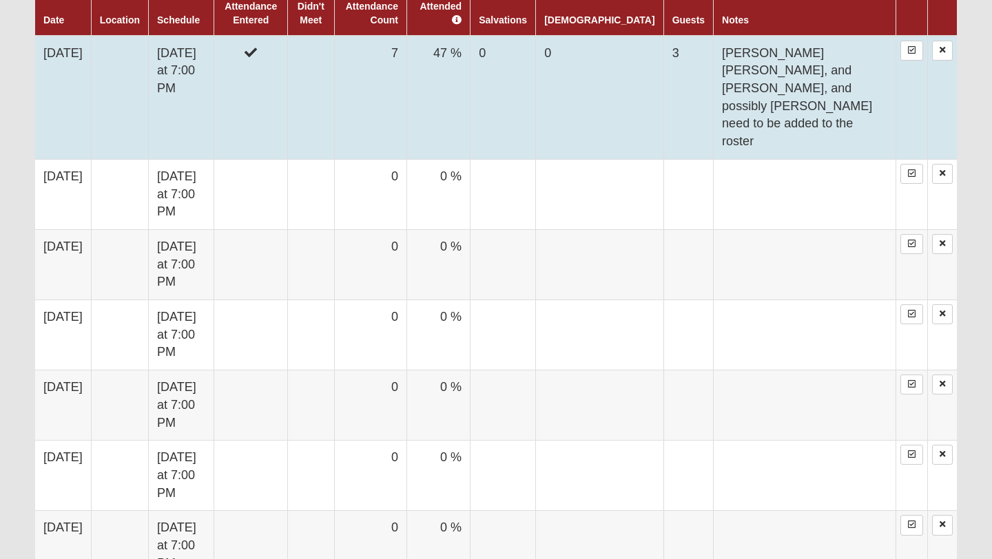
scroll to position [830, 0]
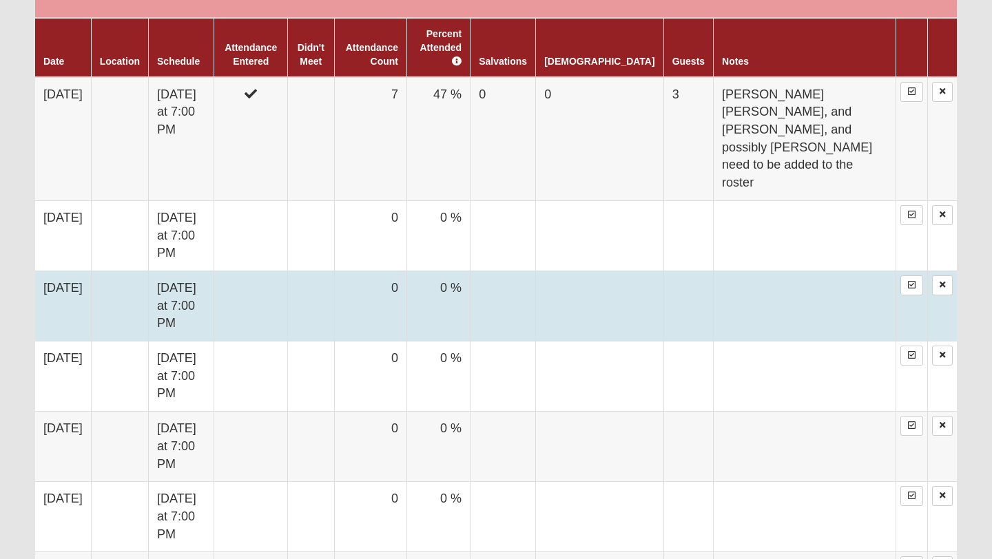
click at [282, 271] on td at bounding box center [251, 306] width 74 height 70
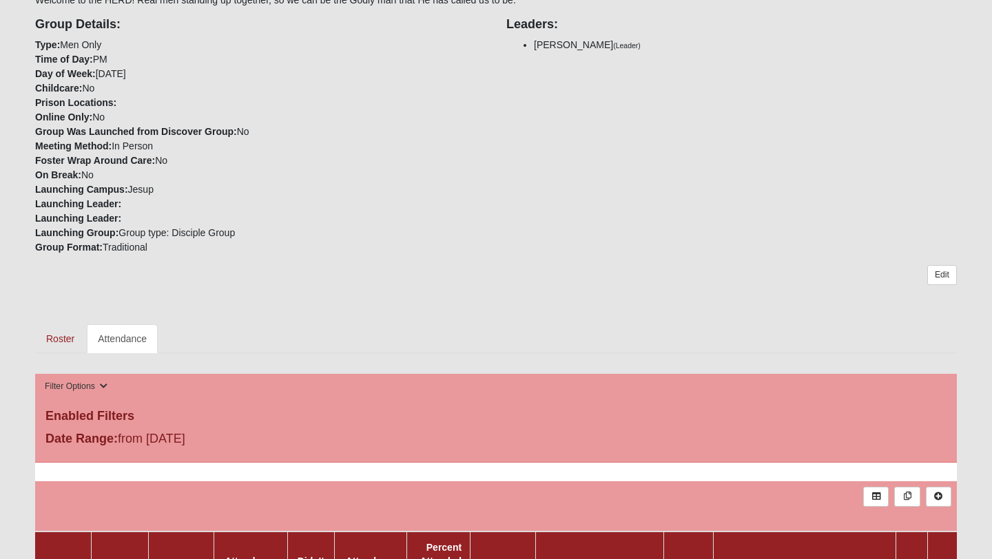
scroll to position [339, 0]
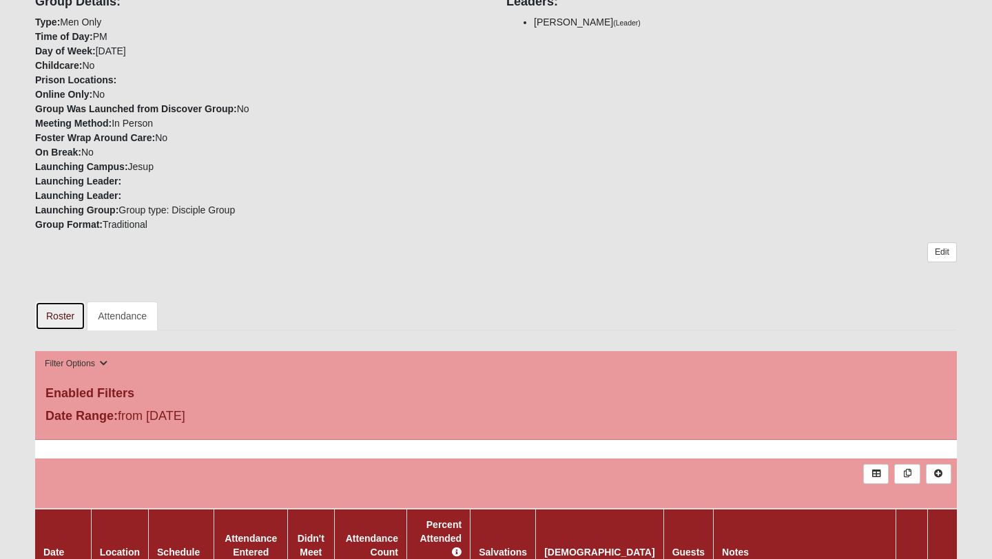
click at [56, 315] on link "Roster" at bounding box center [60, 316] width 50 height 29
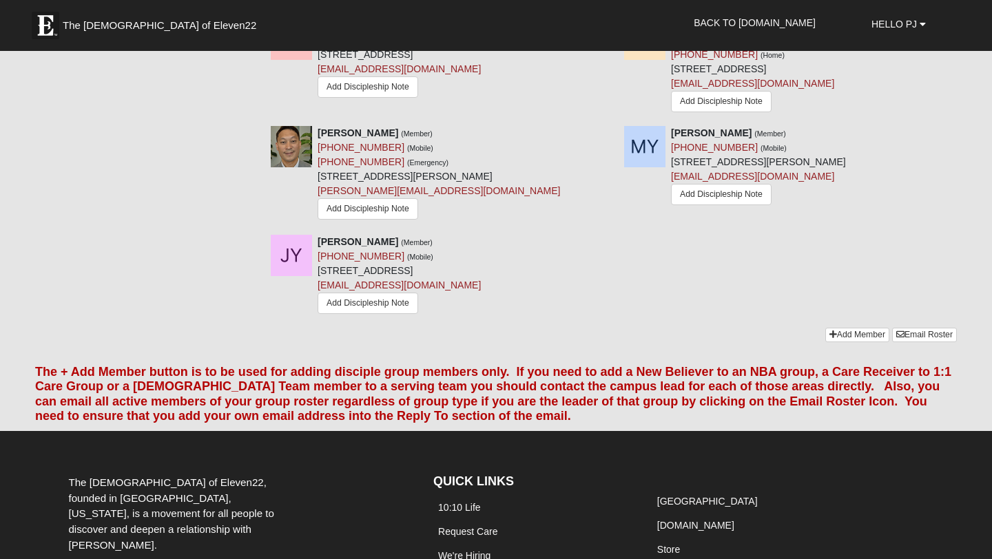
scroll to position [1262, 0]
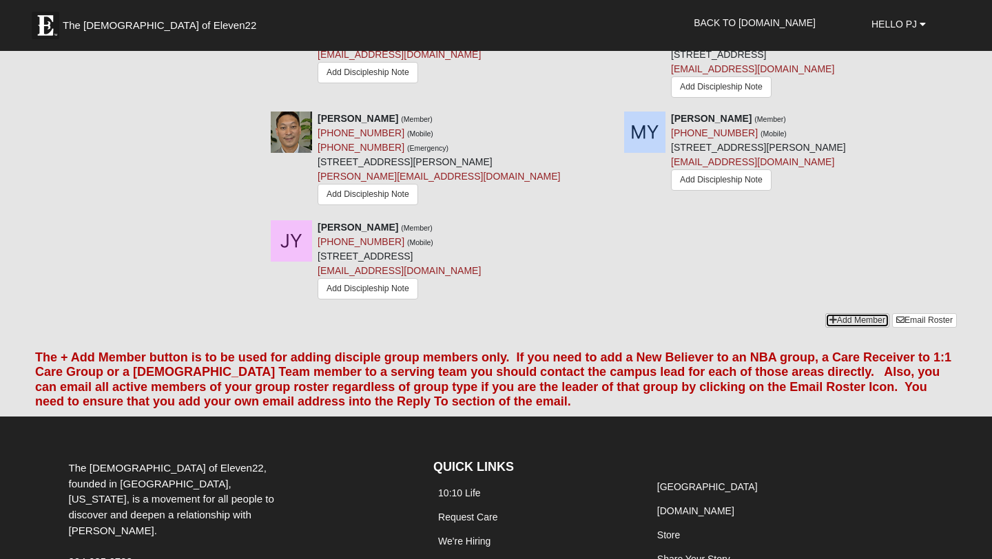
click at [825, 313] on link "Add Member" at bounding box center [857, 320] width 64 height 14
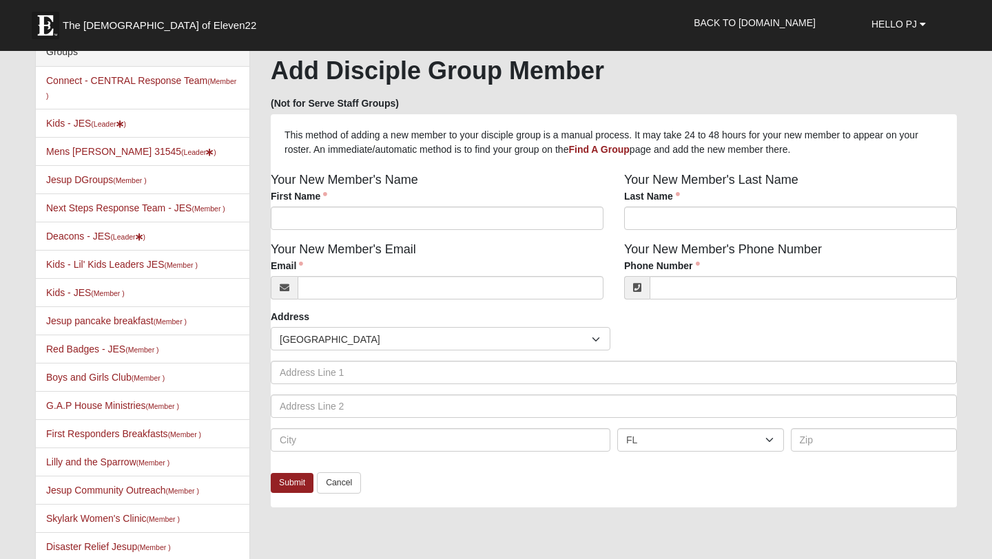
scroll to position [21, 0]
click at [349, 477] on link "Cancel" at bounding box center [339, 482] width 44 height 21
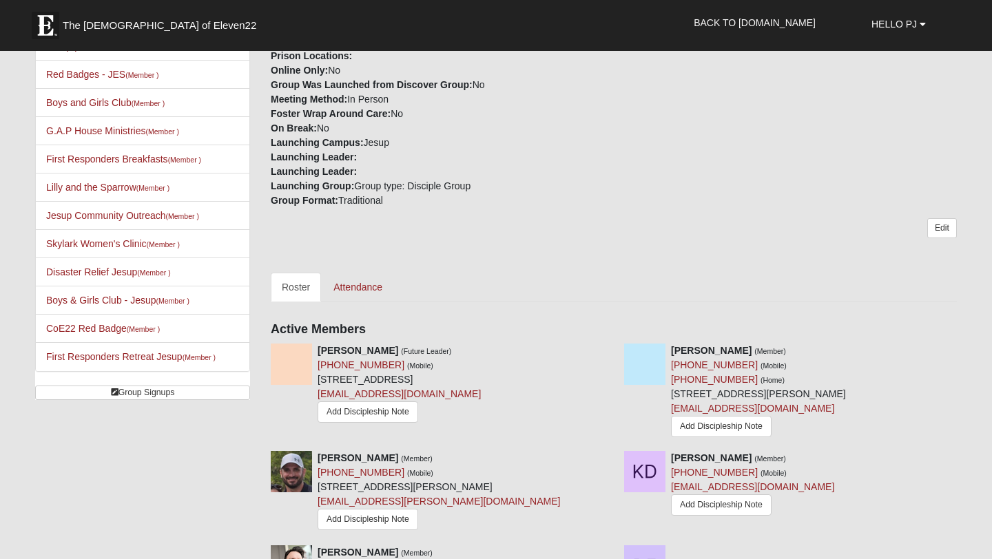
scroll to position [334, 0]
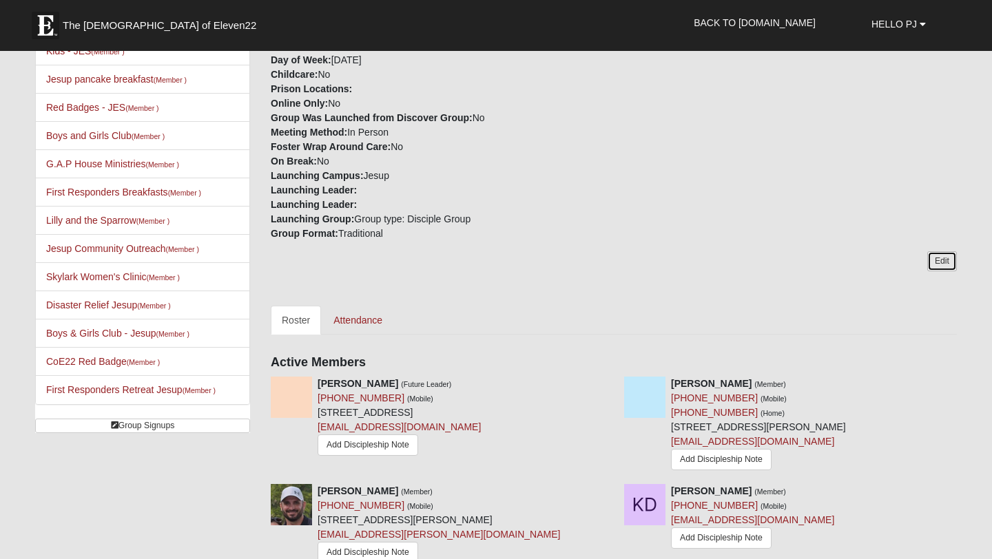
click at [932, 256] on link "Edit" at bounding box center [942, 261] width 30 height 20
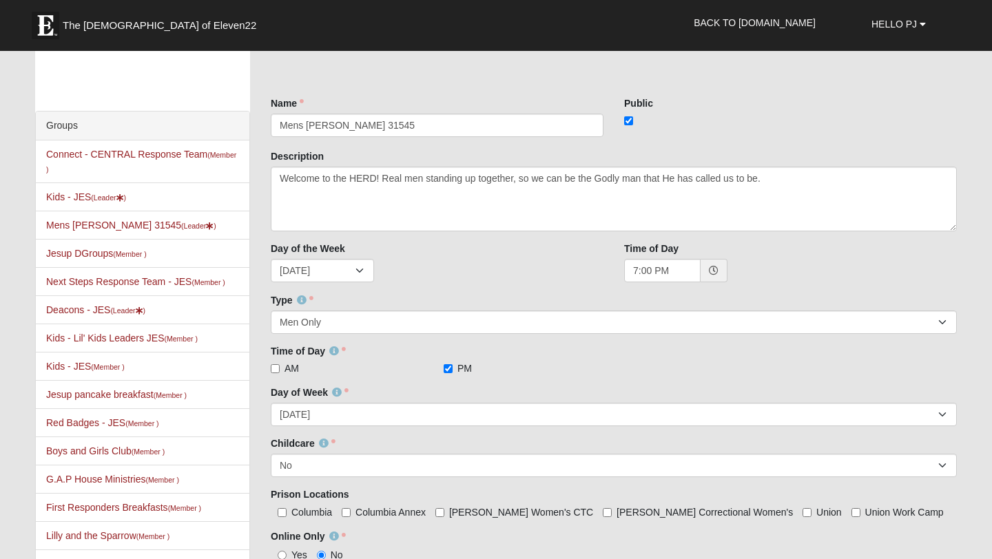
scroll to position [2, 0]
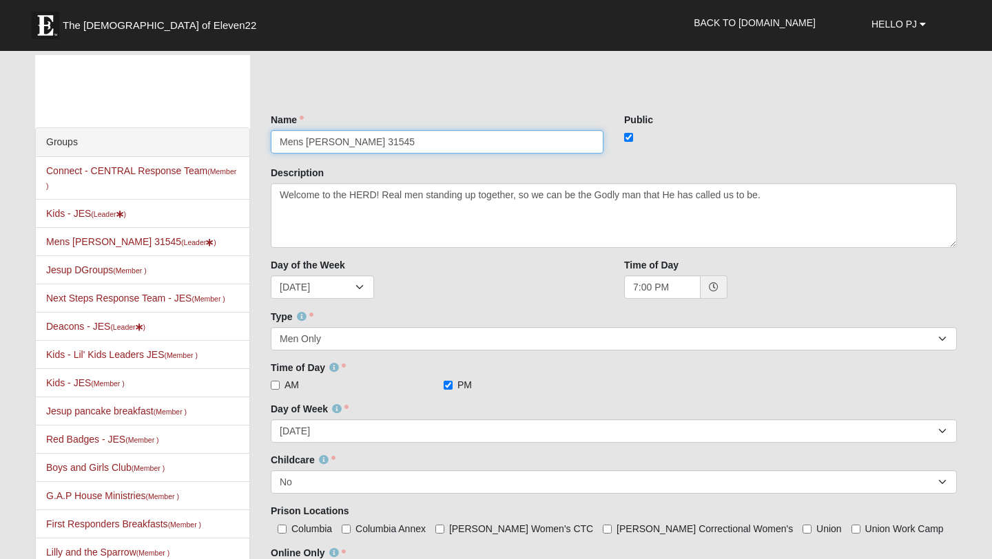
click at [333, 140] on input "Mens [PERSON_NAME] 31545" at bounding box center [437, 141] width 333 height 23
click at [308, 137] on input "Mens [PERSON_NAME] 31545" at bounding box center [437, 141] width 333 height 23
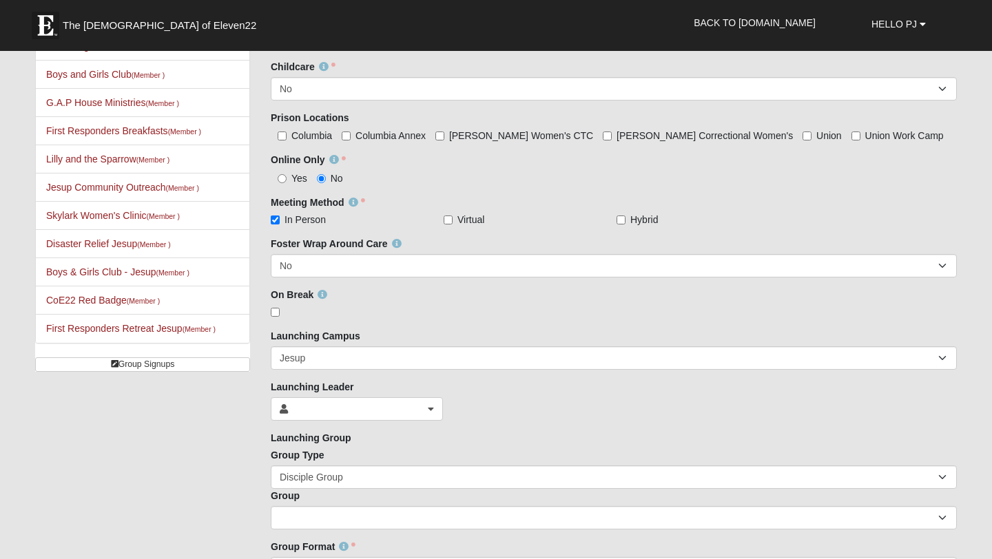
scroll to position [428, 0]
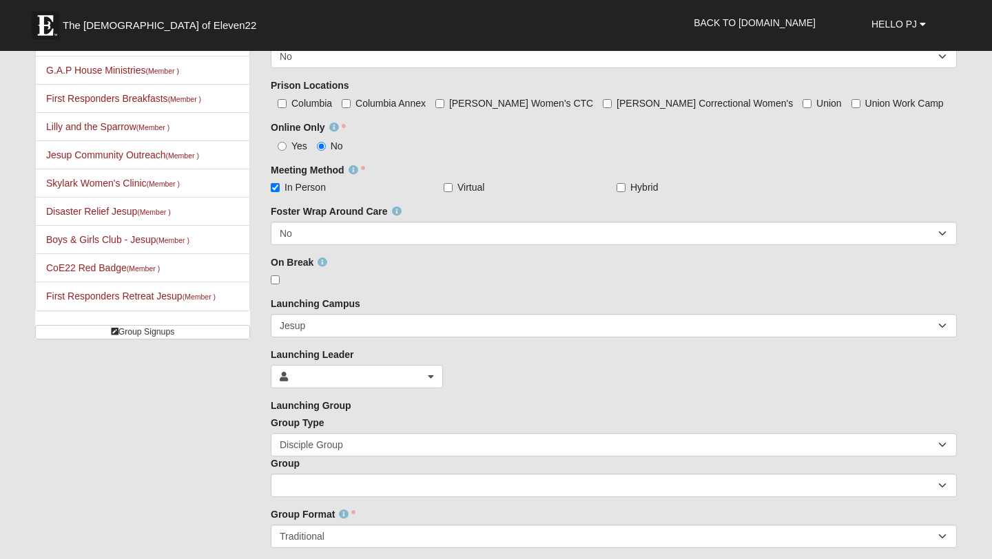
type input "Mens [PERSON_NAME]/[PERSON_NAME] 31545"
click at [428, 374] on b at bounding box center [431, 377] width 6 height 10
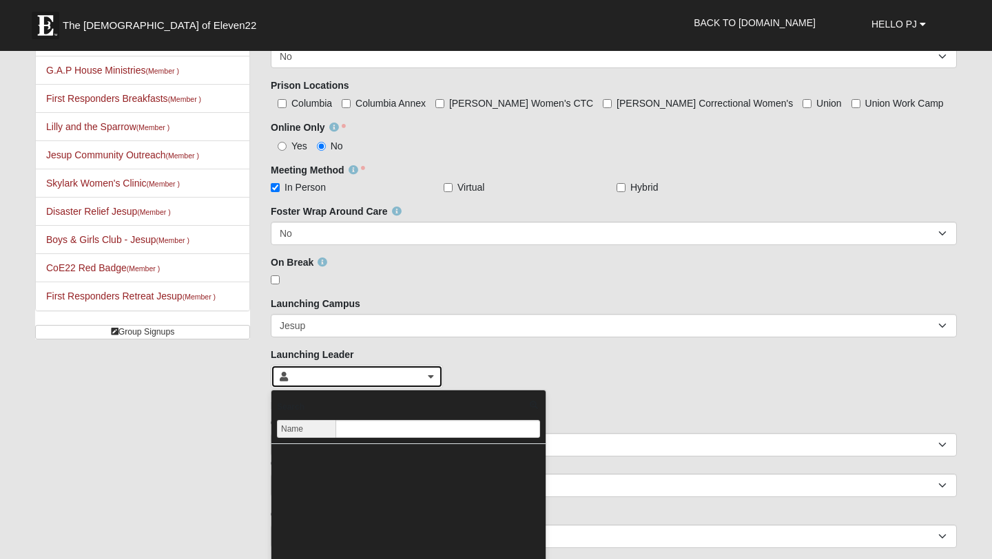
click at [428, 374] on b at bounding box center [431, 377] width 6 height 10
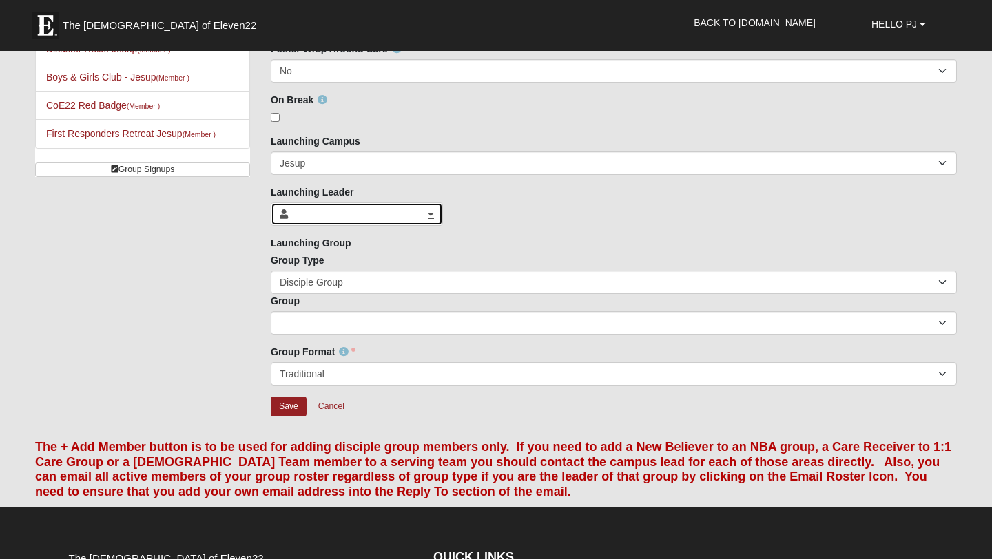
scroll to position [593, 0]
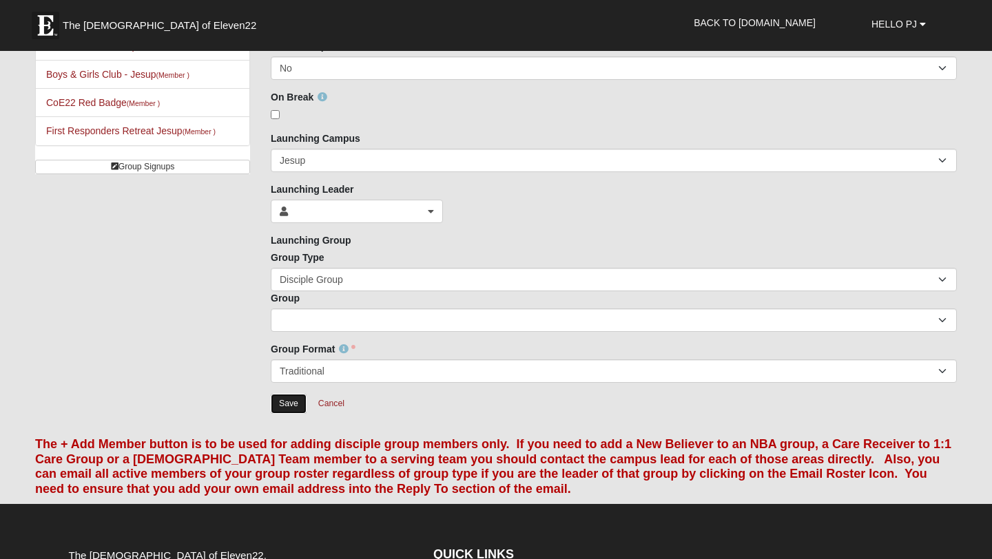
click at [290, 402] on input "Save" at bounding box center [289, 404] width 36 height 20
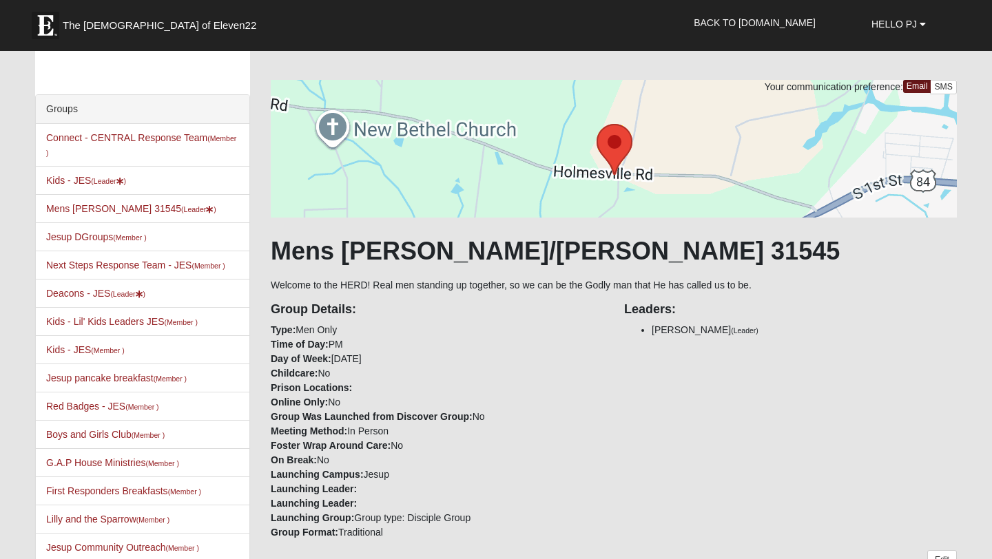
scroll to position [41, 0]
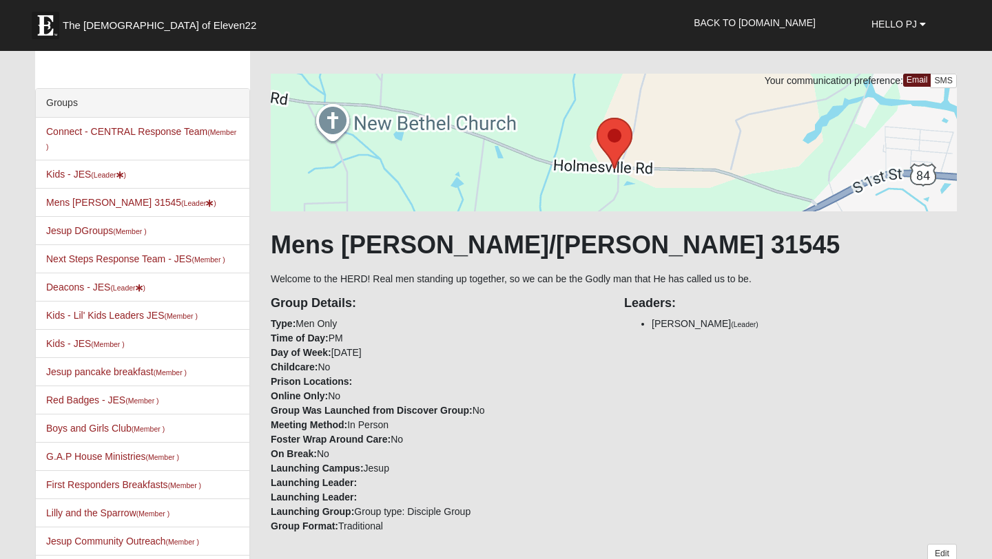
click at [617, 129] on div at bounding box center [614, 143] width 686 height 138
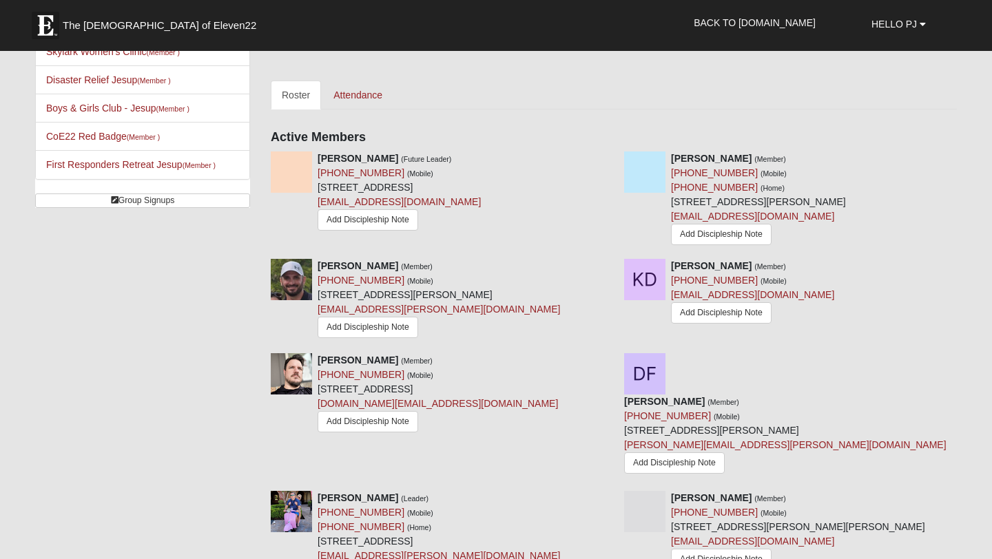
scroll to position [556, 0]
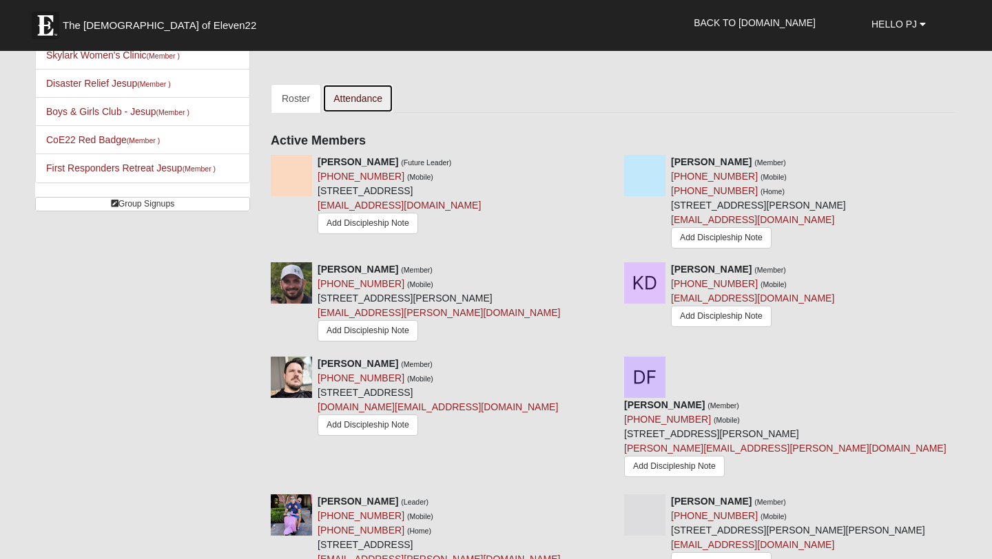
click at [377, 101] on link "Attendance" at bounding box center [357, 98] width 71 height 29
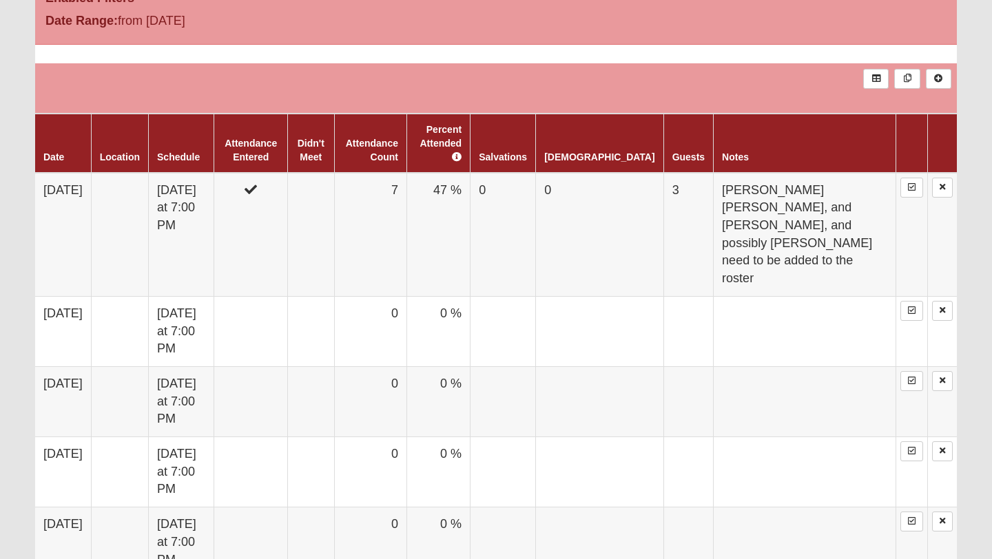
scroll to position [743, 0]
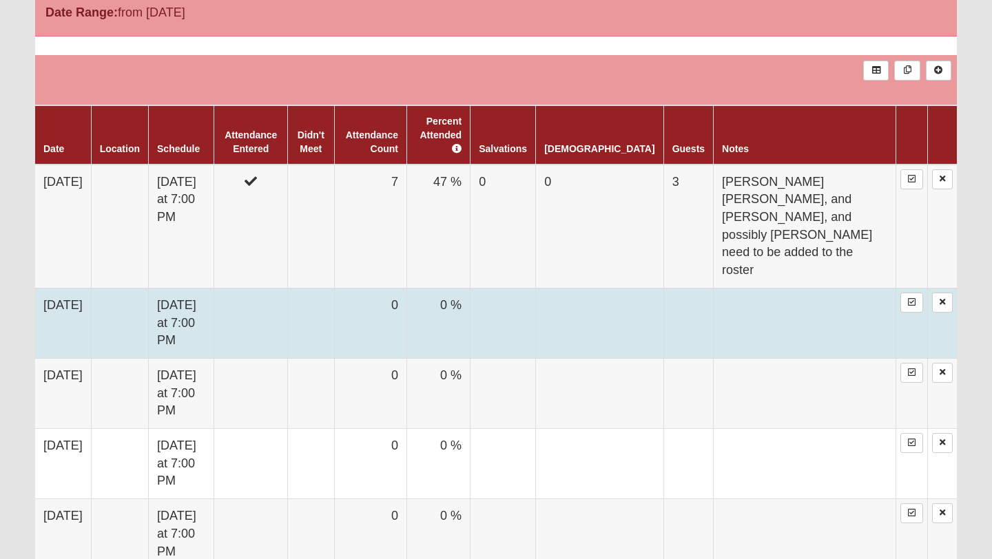
click at [288, 288] on td at bounding box center [251, 323] width 74 height 70
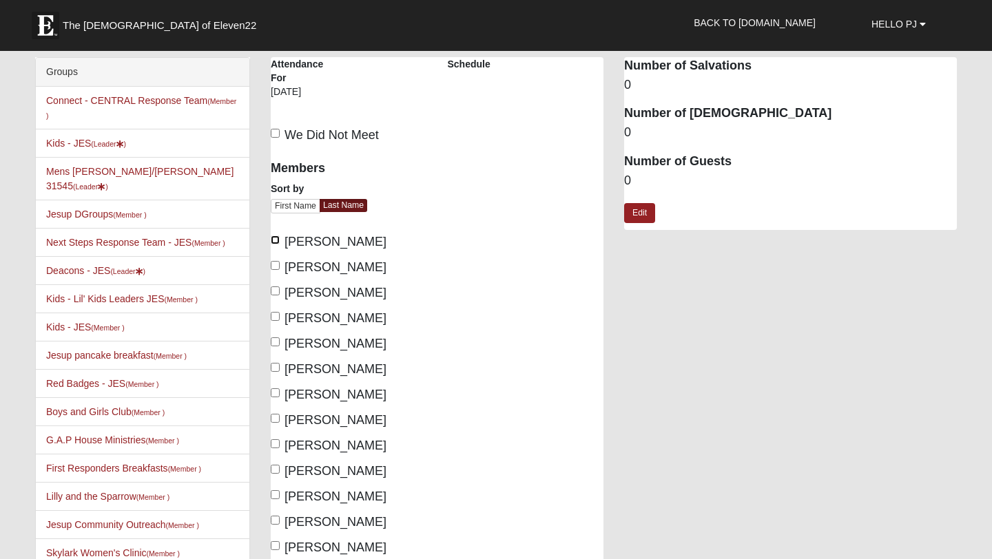
click at [276, 242] on input "[PERSON_NAME]" at bounding box center [275, 240] width 9 height 9
checkbox input "true"
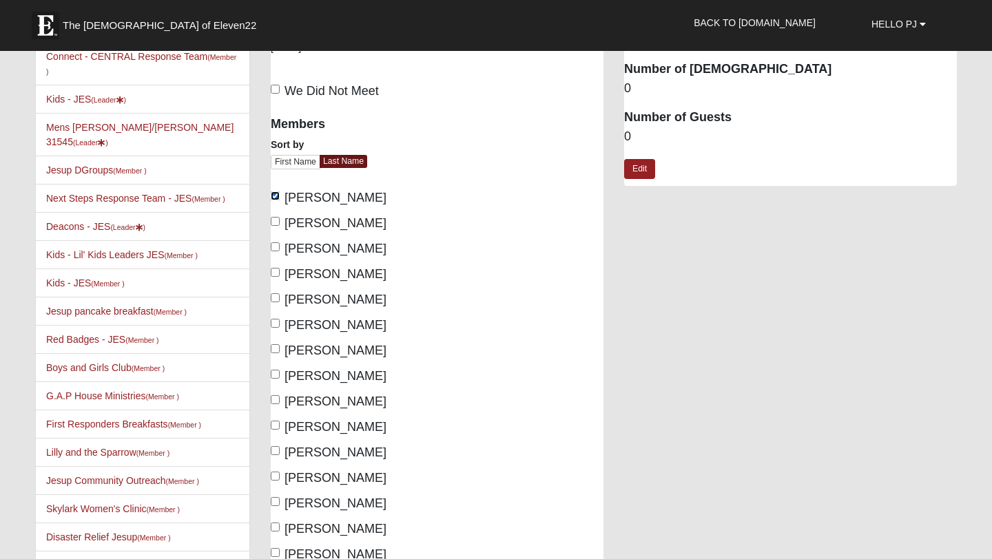
scroll to position [51, 0]
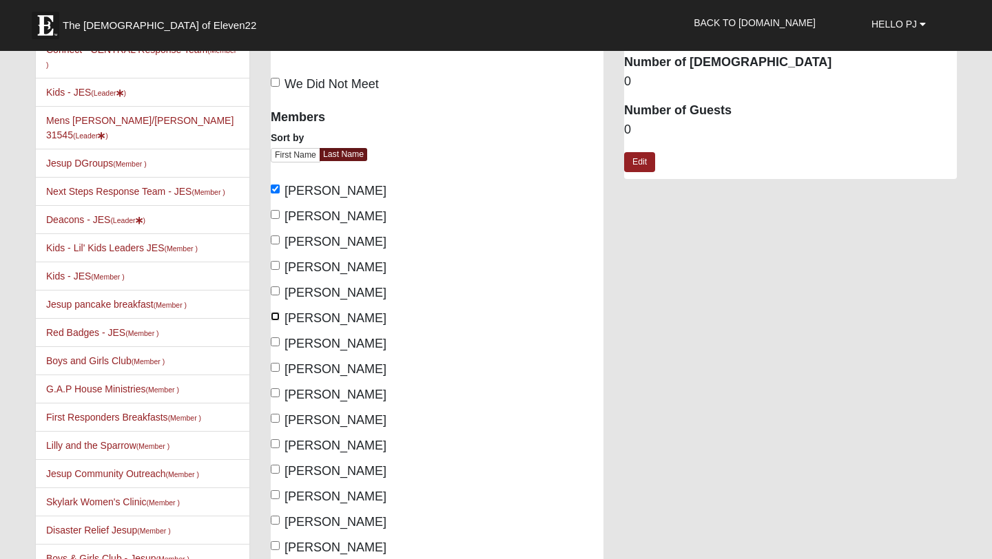
click at [277, 315] on input "[PERSON_NAME]" at bounding box center [275, 316] width 9 height 9
checkbox input "true"
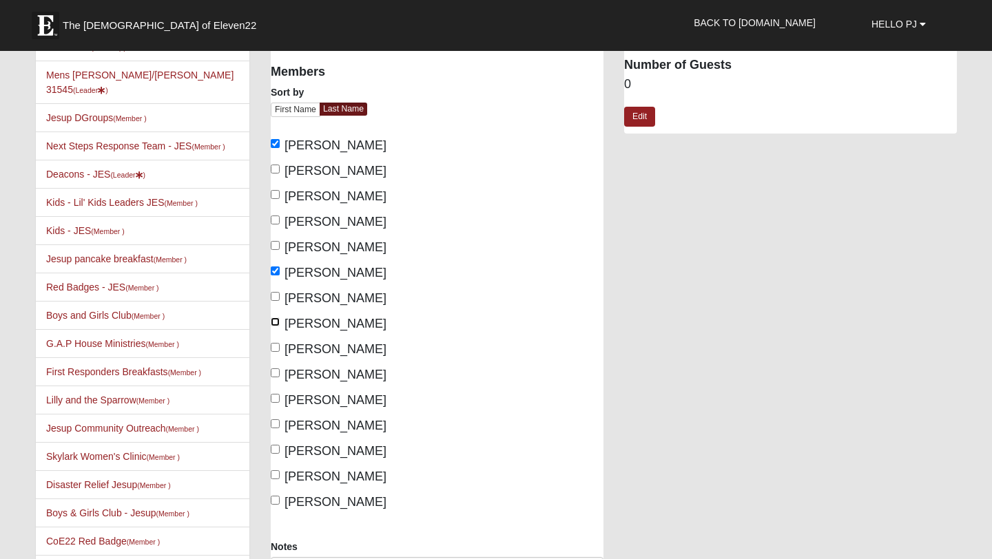
click at [273, 322] on input "[PERSON_NAME]" at bounding box center [275, 321] width 9 height 9
checkbox input "true"
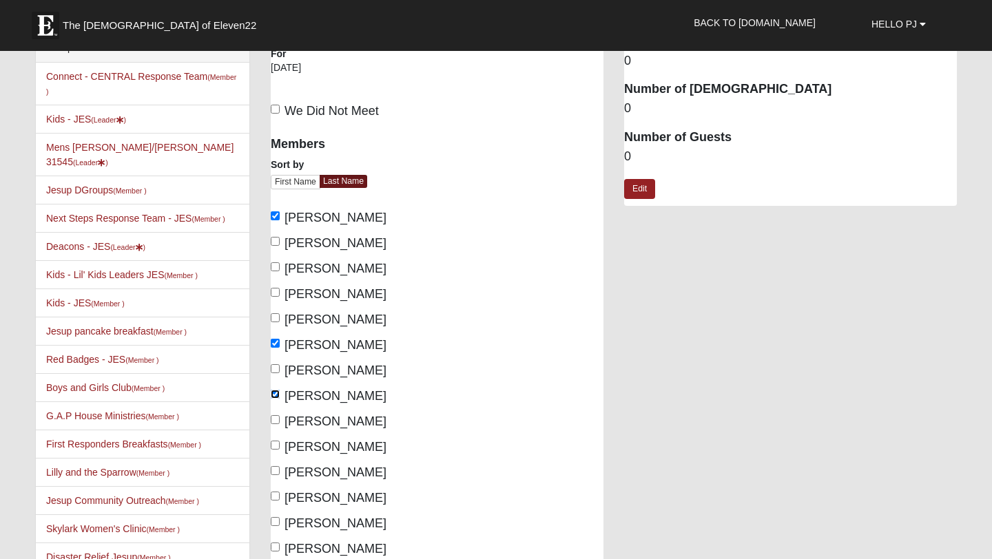
scroll to position [0, 0]
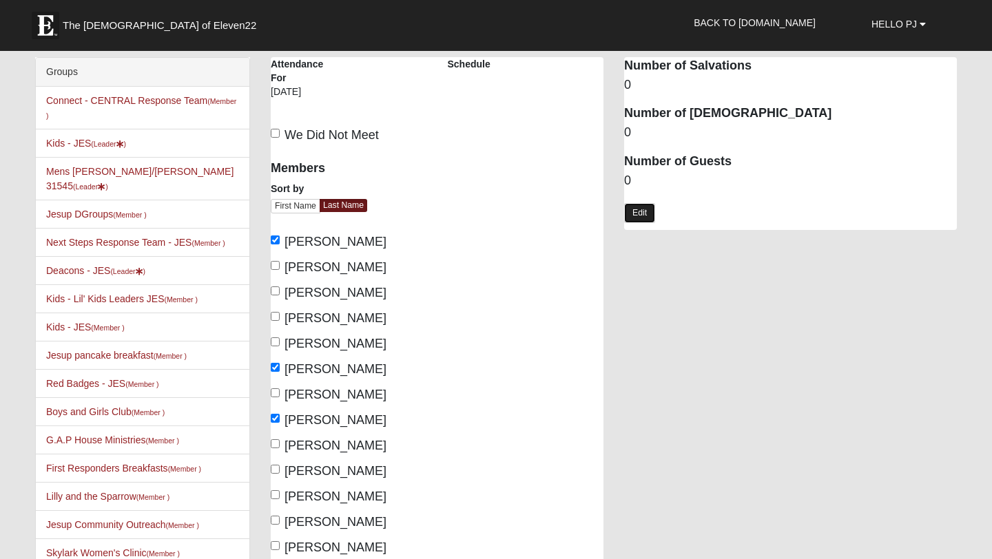
click at [631, 209] on link "Edit" at bounding box center [639, 213] width 31 height 20
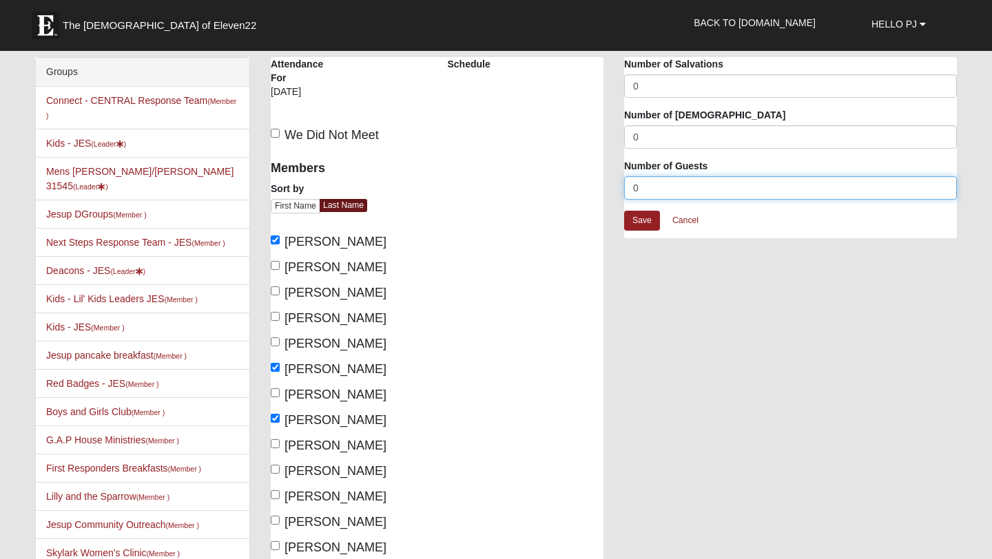
click at [649, 184] on input "0" at bounding box center [790, 187] width 333 height 23
type input "1"
type input "2"
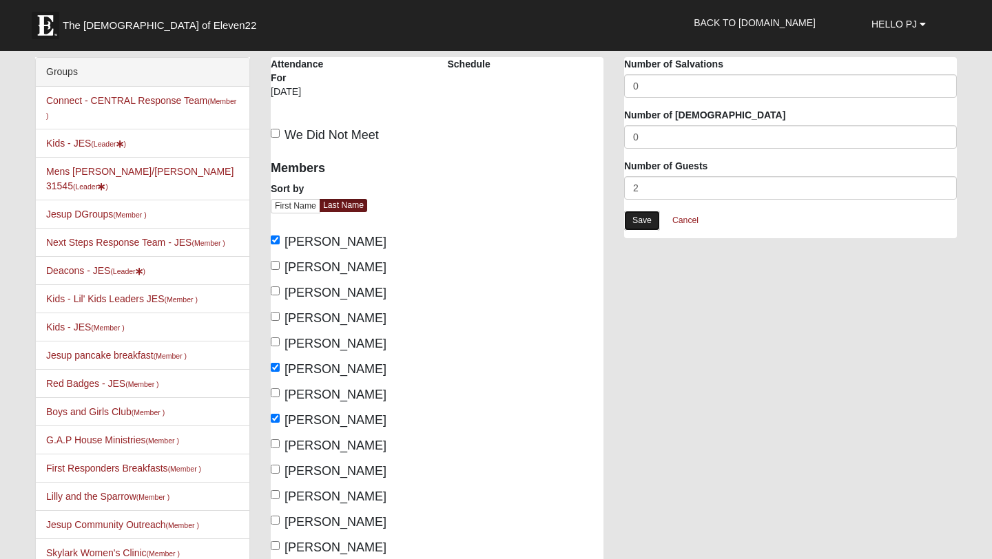
click at [652, 216] on link "Save" at bounding box center [642, 221] width 36 height 20
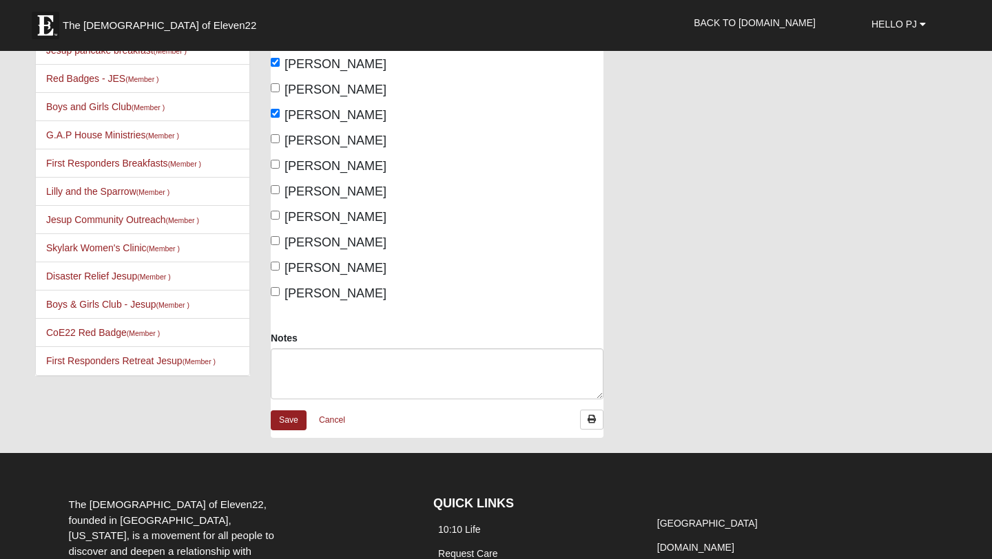
scroll to position [339, 0]
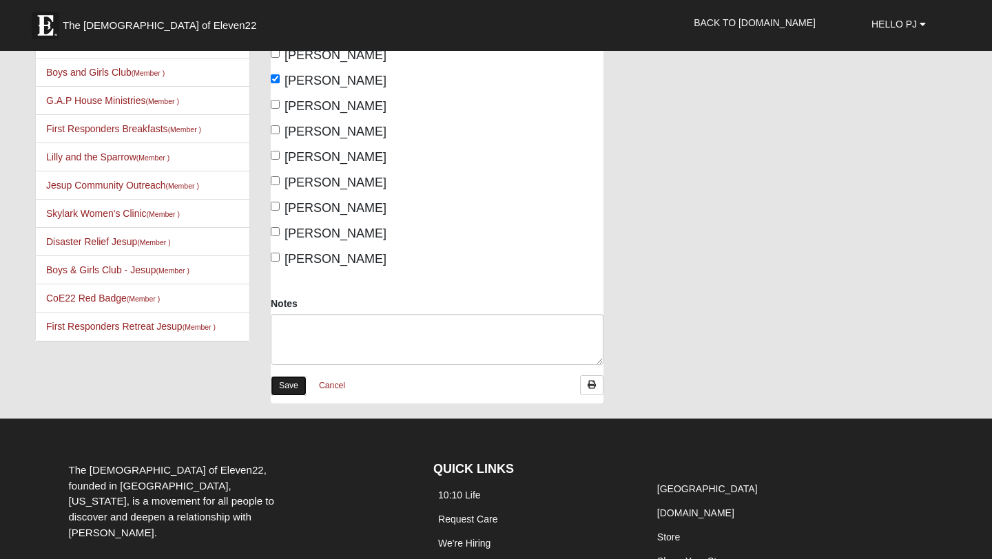
click at [285, 386] on link "Save" at bounding box center [289, 386] width 36 height 20
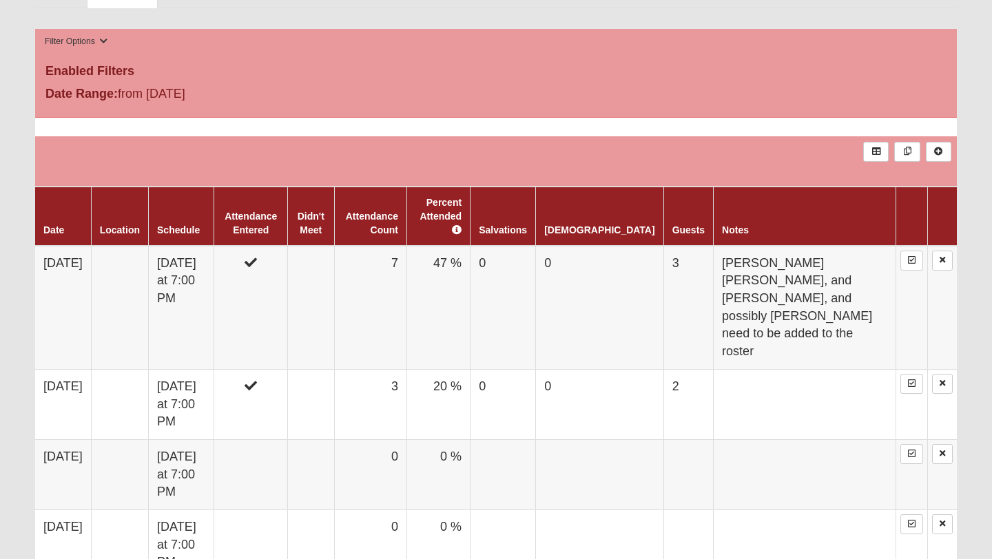
scroll to position [662, 0]
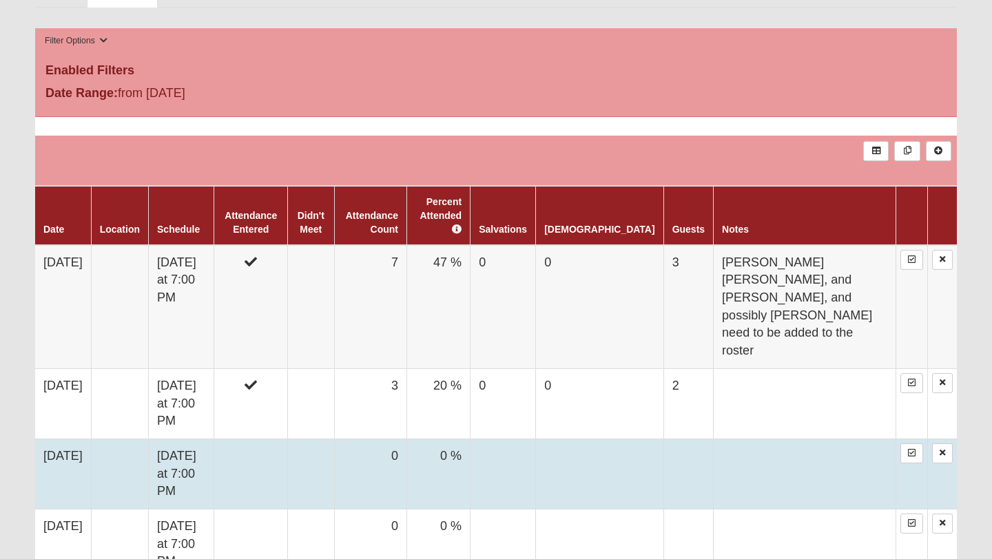
click at [271, 439] on td at bounding box center [251, 474] width 74 height 70
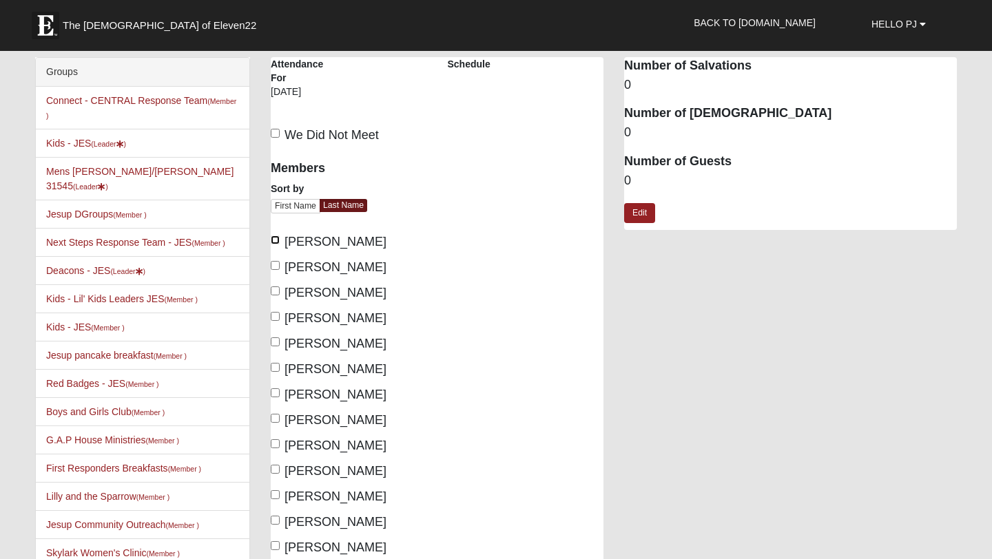
click at [275, 239] on input "[PERSON_NAME]" at bounding box center [275, 240] width 9 height 9
checkbox input "true"
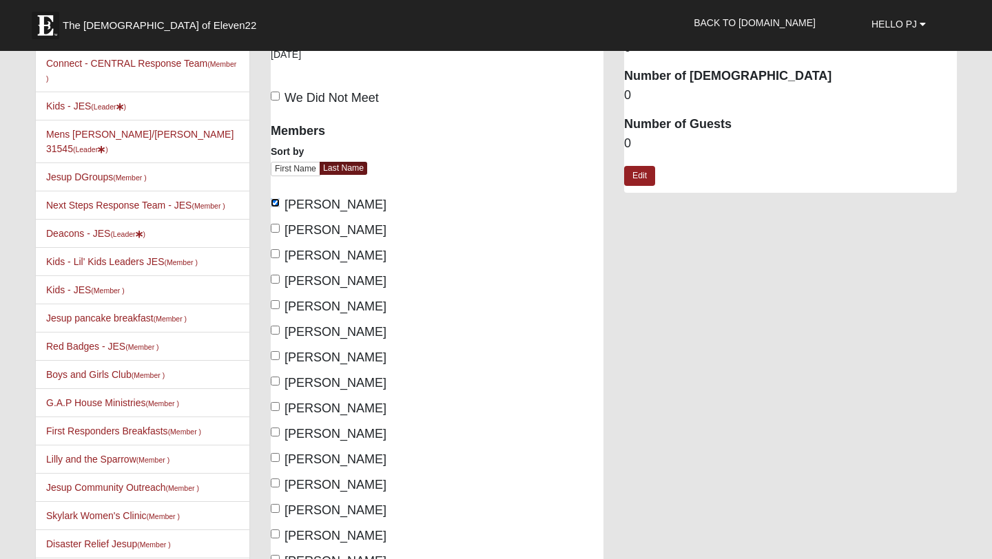
scroll to position [64, 0]
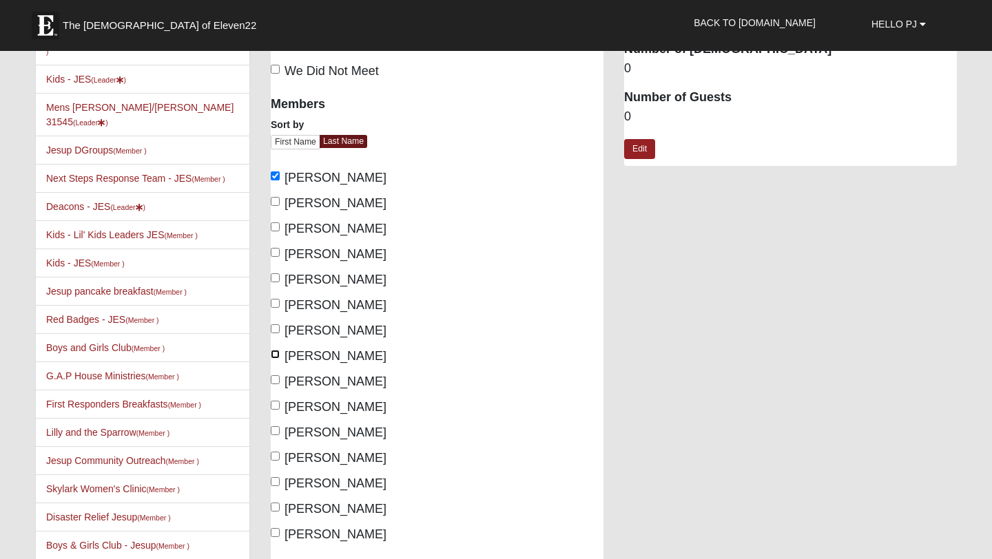
click at [275, 351] on input "[PERSON_NAME]" at bounding box center [275, 354] width 9 height 9
checkbox input "true"
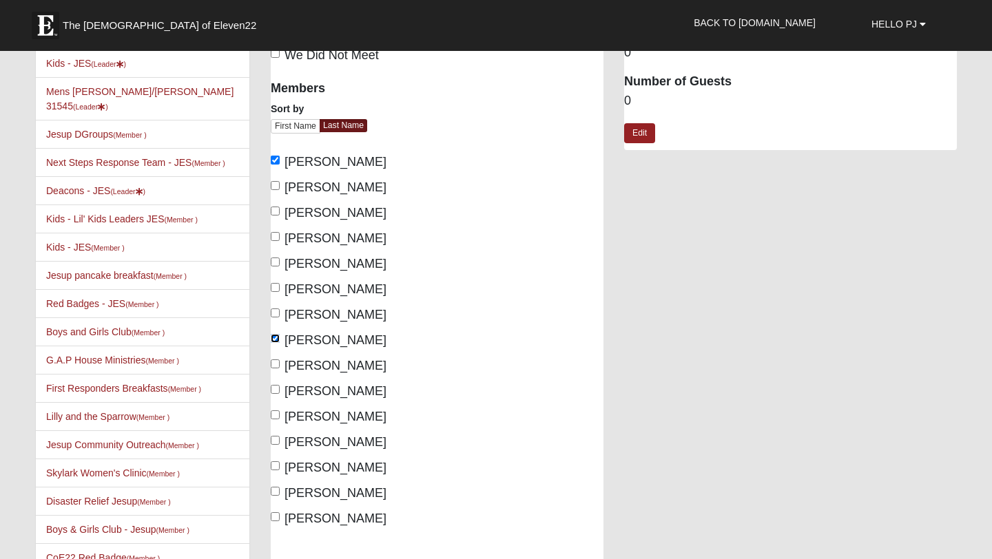
scroll to position [0, 0]
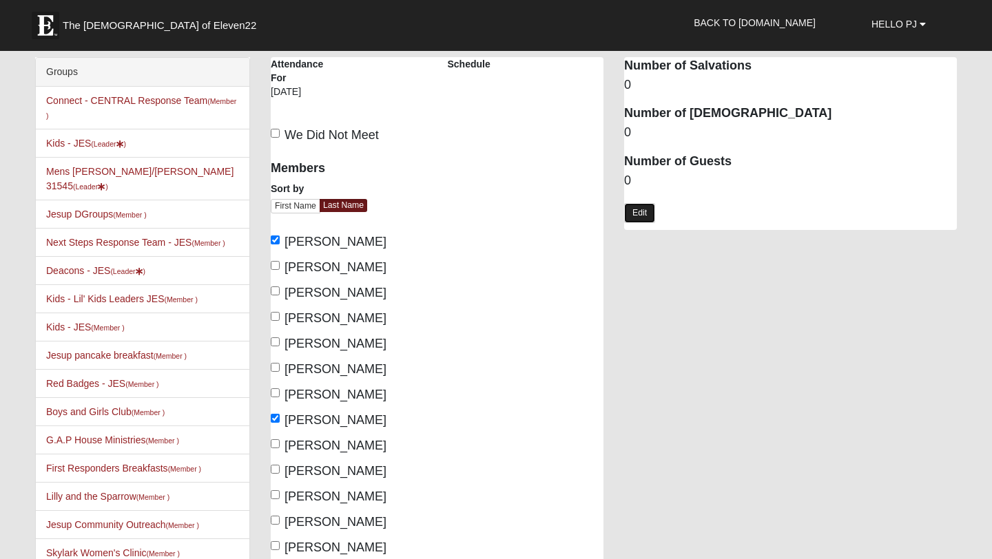
click at [644, 219] on link "Edit" at bounding box center [639, 213] width 31 height 20
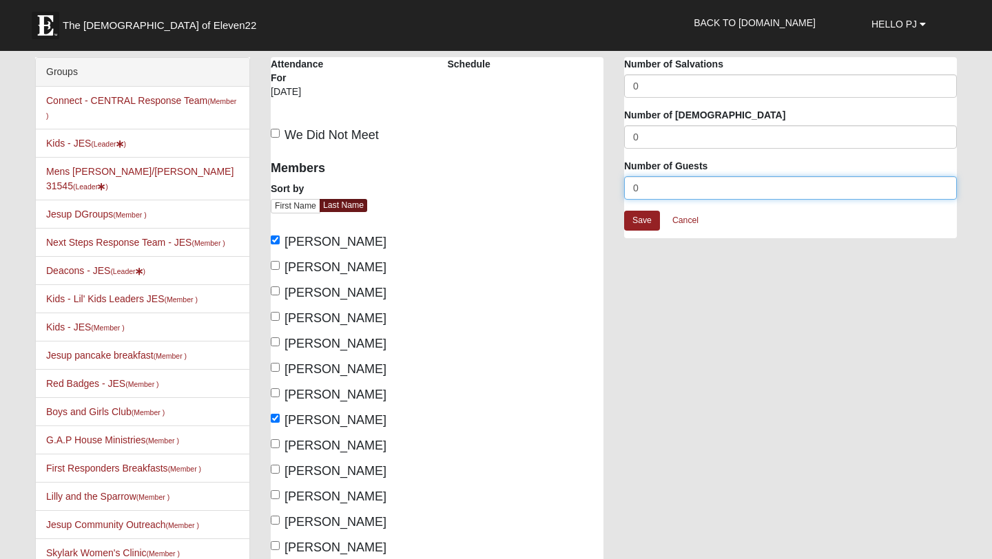
click at [651, 188] on input "0" at bounding box center [790, 187] width 333 height 23
type input "1"
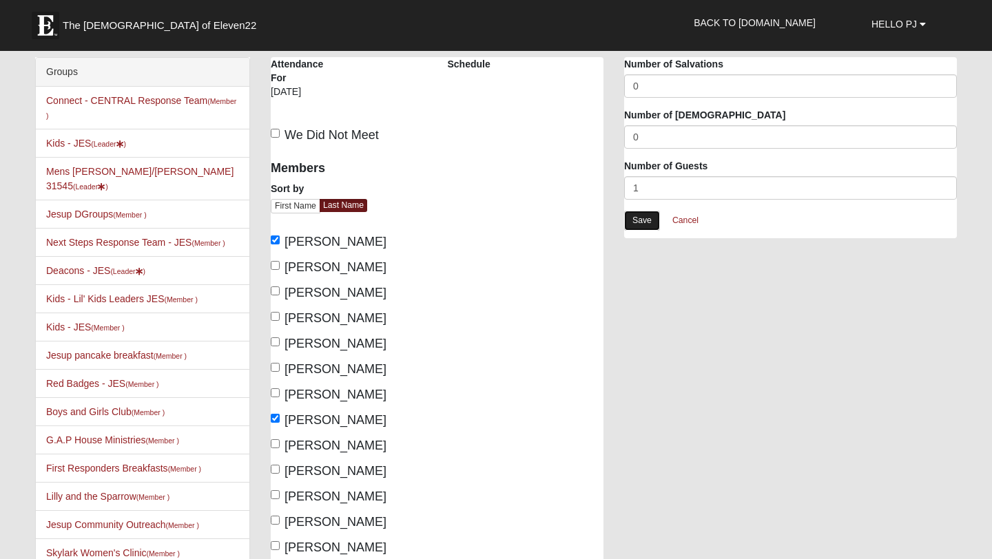
click at [641, 219] on link "Save" at bounding box center [642, 221] width 36 height 20
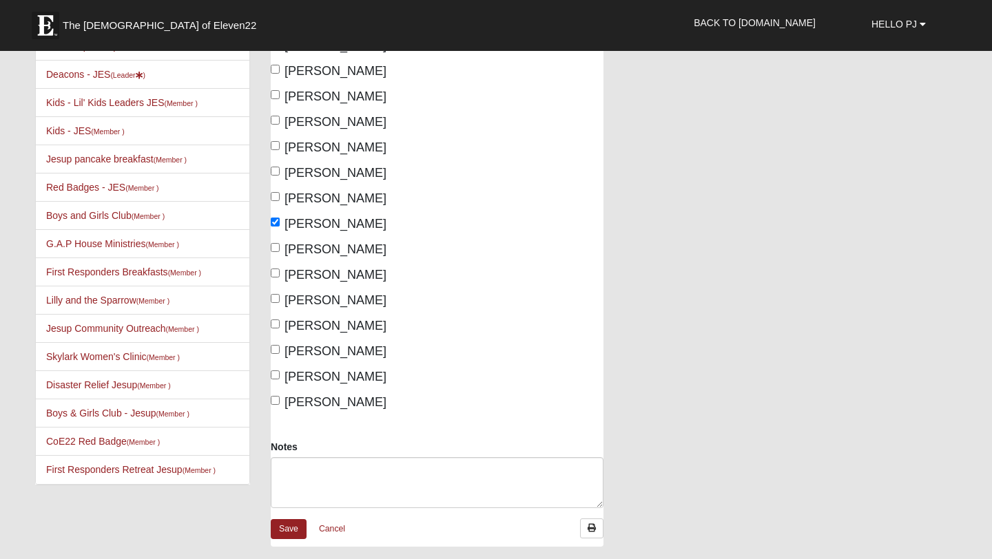
scroll to position [378, 0]
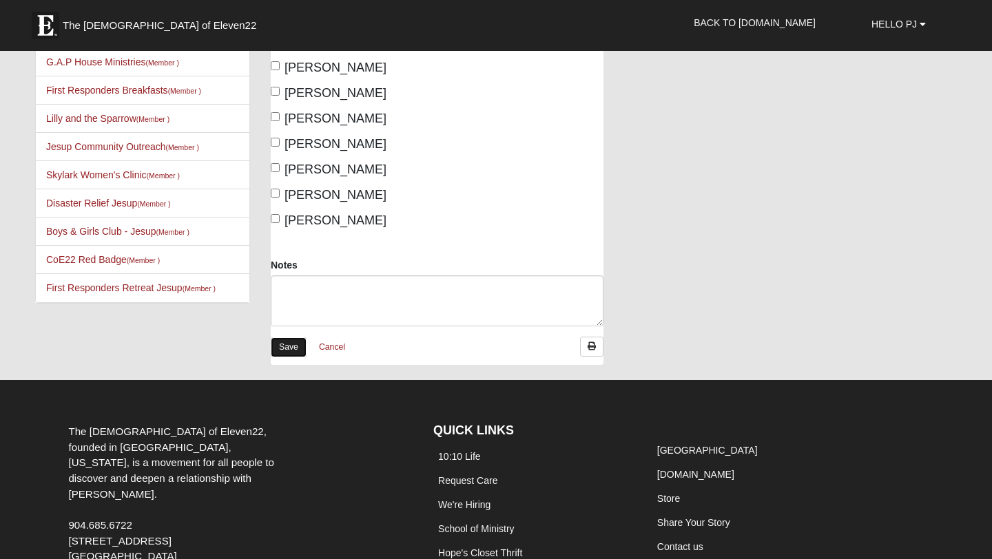
click at [292, 349] on link "Save" at bounding box center [289, 347] width 36 height 20
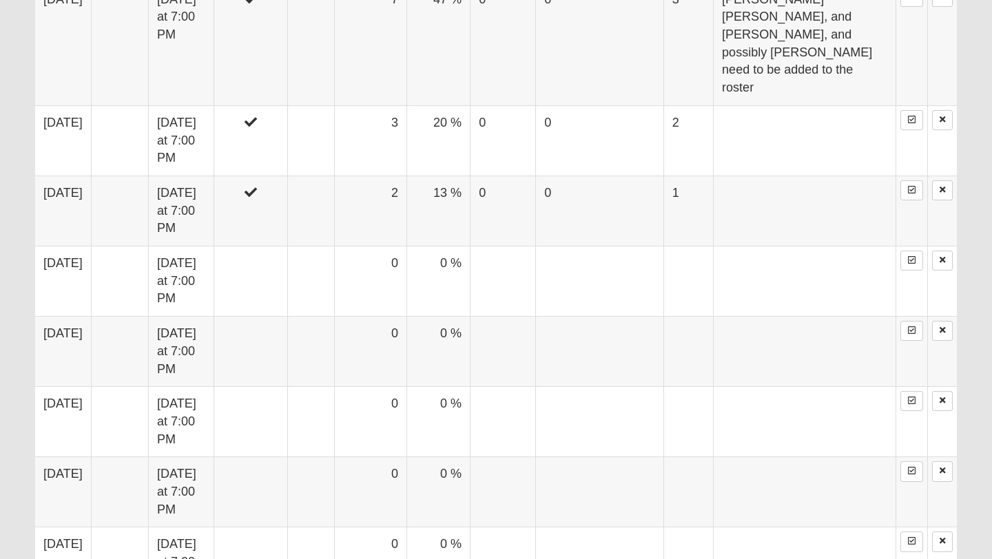
scroll to position [859, 0]
